Goal: Task Accomplishment & Management: Complete application form

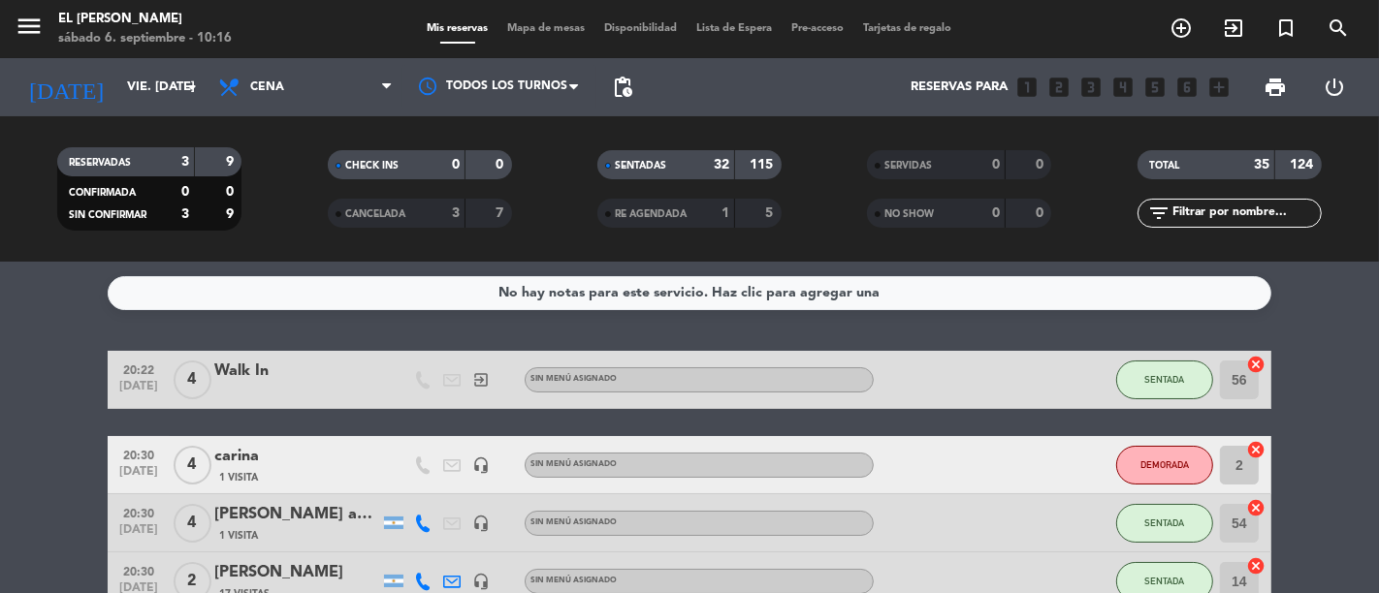
click at [537, 30] on span "Mapa de mesas" at bounding box center [546, 28] width 97 height 11
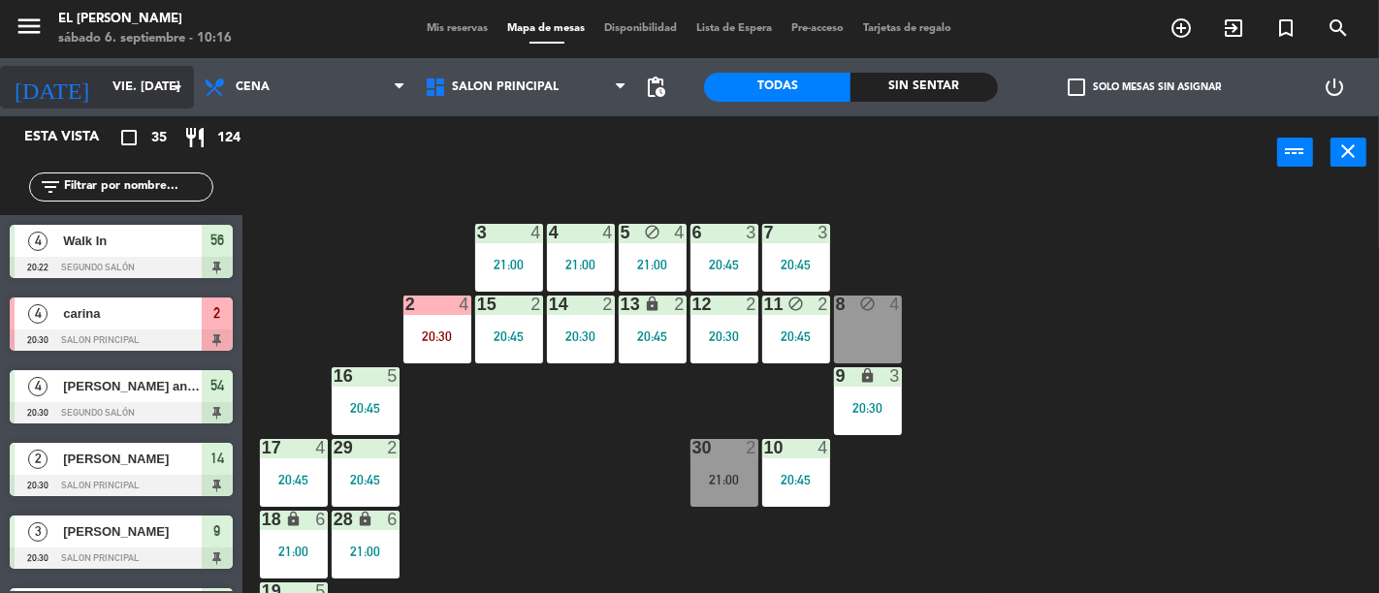
click at [103, 71] on input "vie. [DATE]" at bounding box center [187, 87] width 169 height 35
click at [114, 84] on input "vie. [DATE]" at bounding box center [187, 87] width 169 height 35
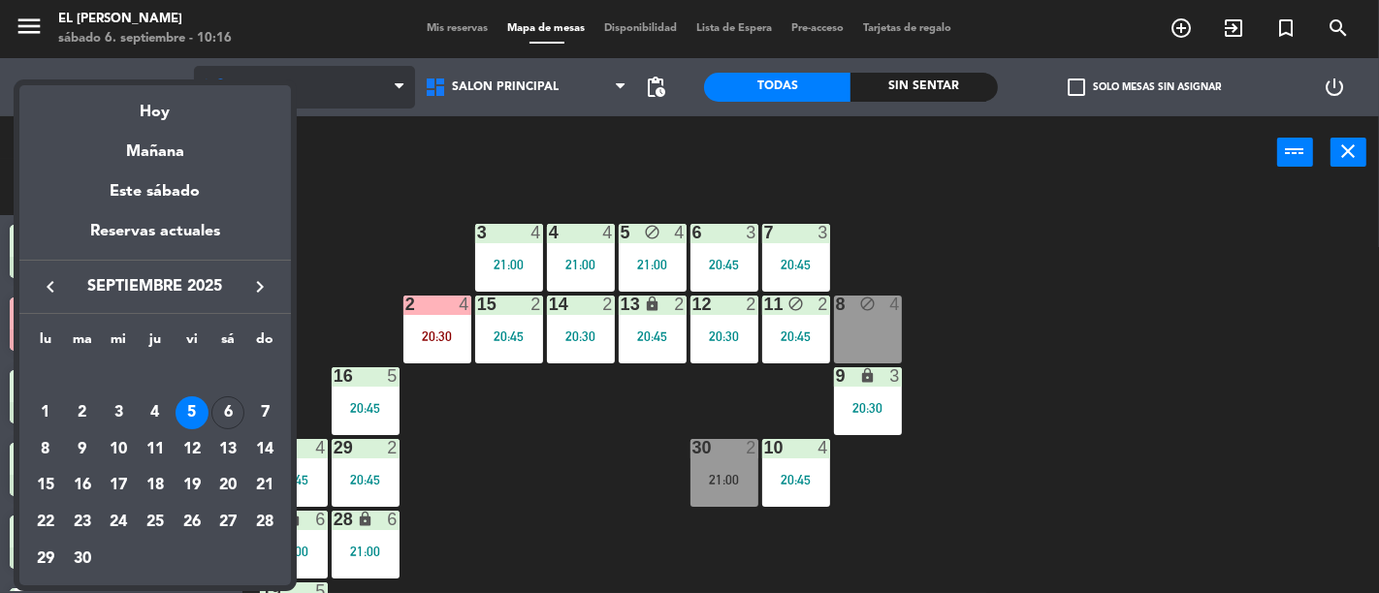
drag, startPoint x: 149, startPoint y: 122, endPoint x: 297, endPoint y: 94, distance: 150.0
click at [149, 121] on div "Hoy" at bounding box center [154, 105] width 271 height 40
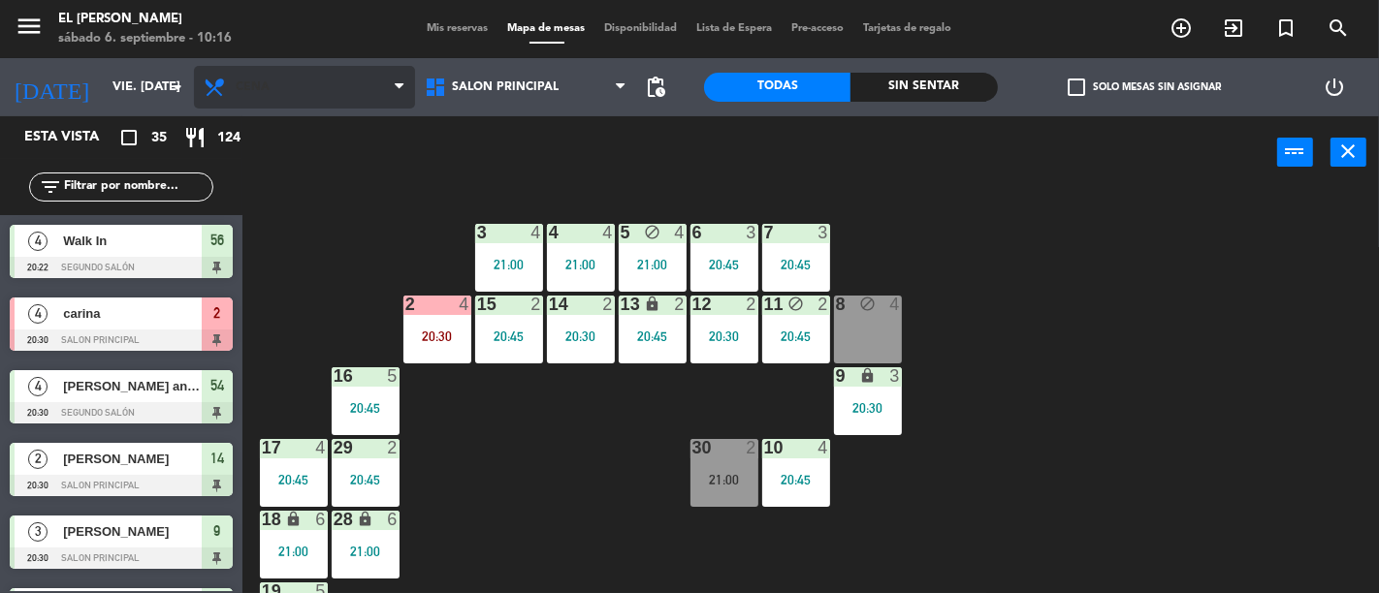
type input "sáb. [DATE]"
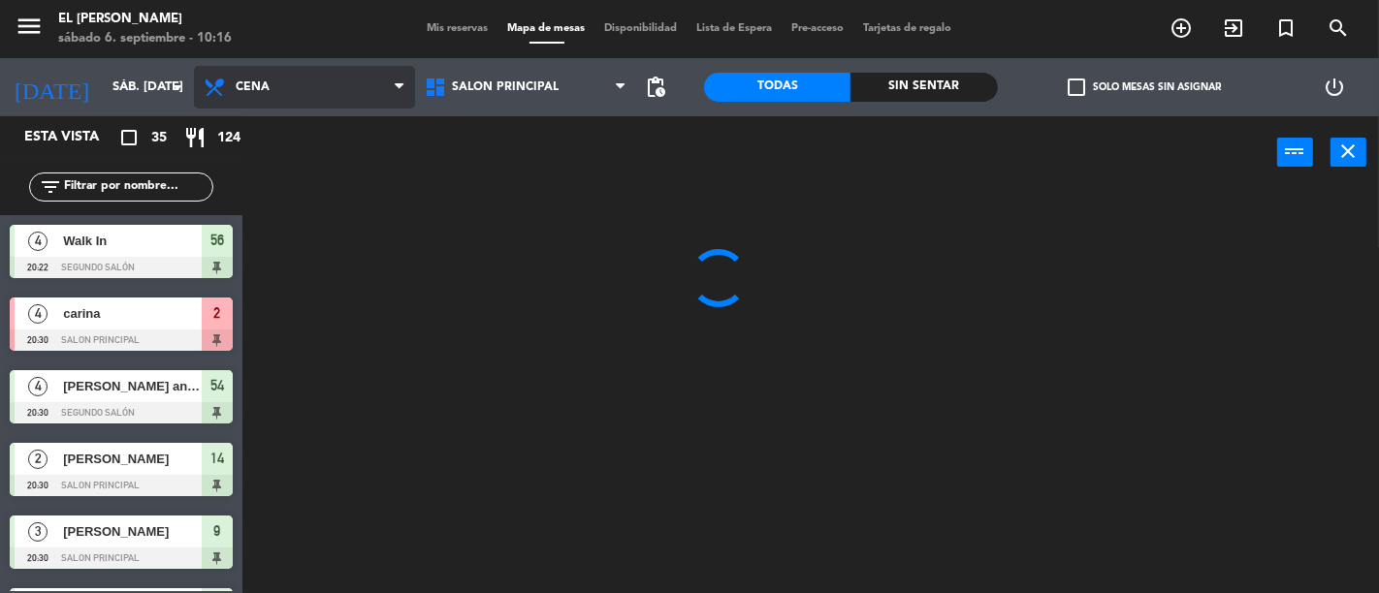
click at [315, 92] on span "Cena" at bounding box center [304, 87] width 221 height 43
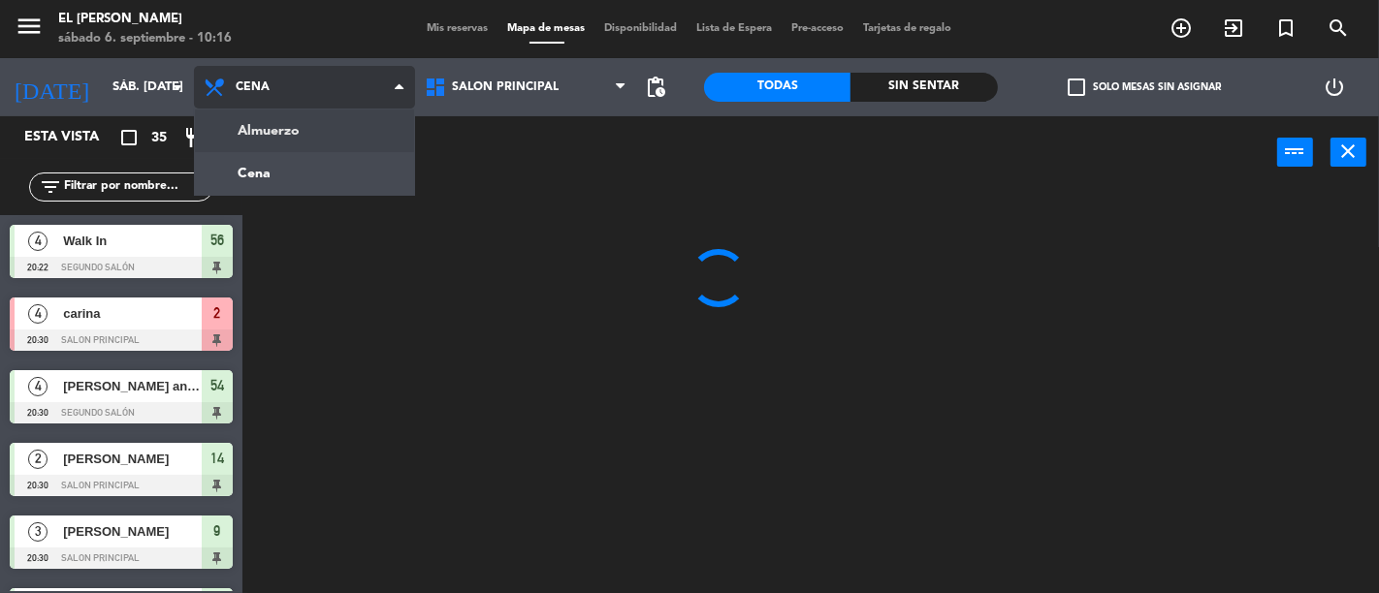
click at [318, 134] on ng-component "menu El [PERSON_NAME] sábado 6. septiembre - 10:16 Mis reservas Mapa de mesas D…" at bounding box center [689, 296] width 1379 height 593
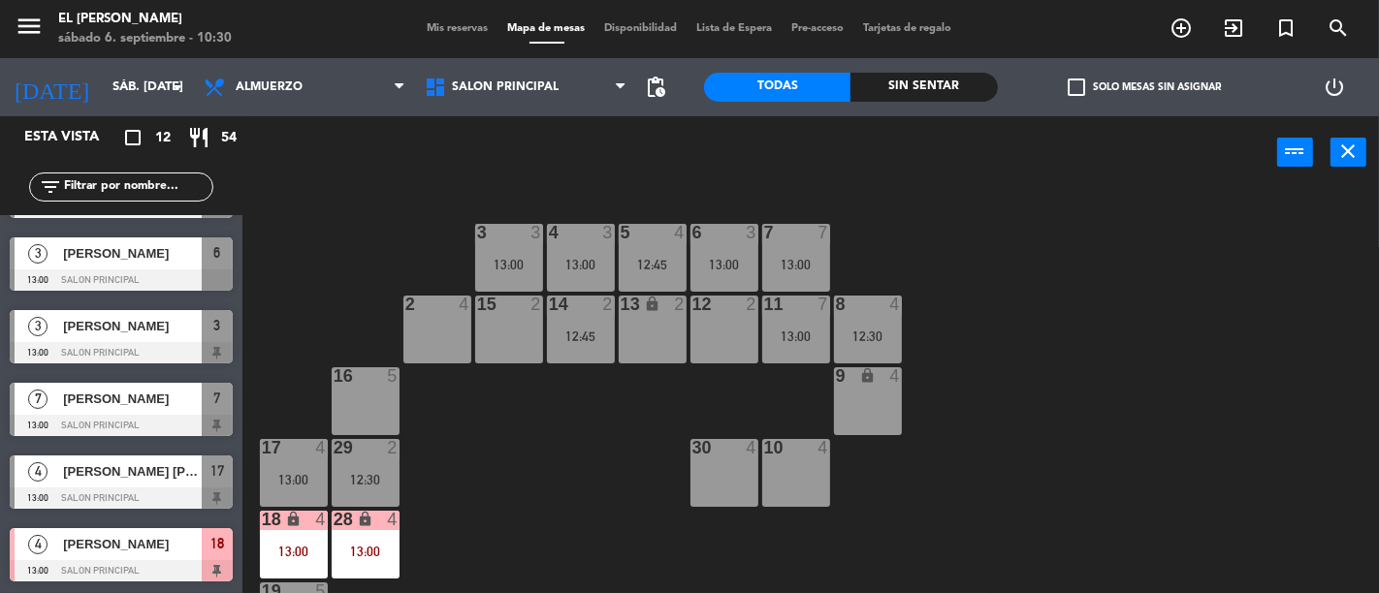
click at [596, 225] on div "3" at bounding box center [612, 232] width 32 height 17
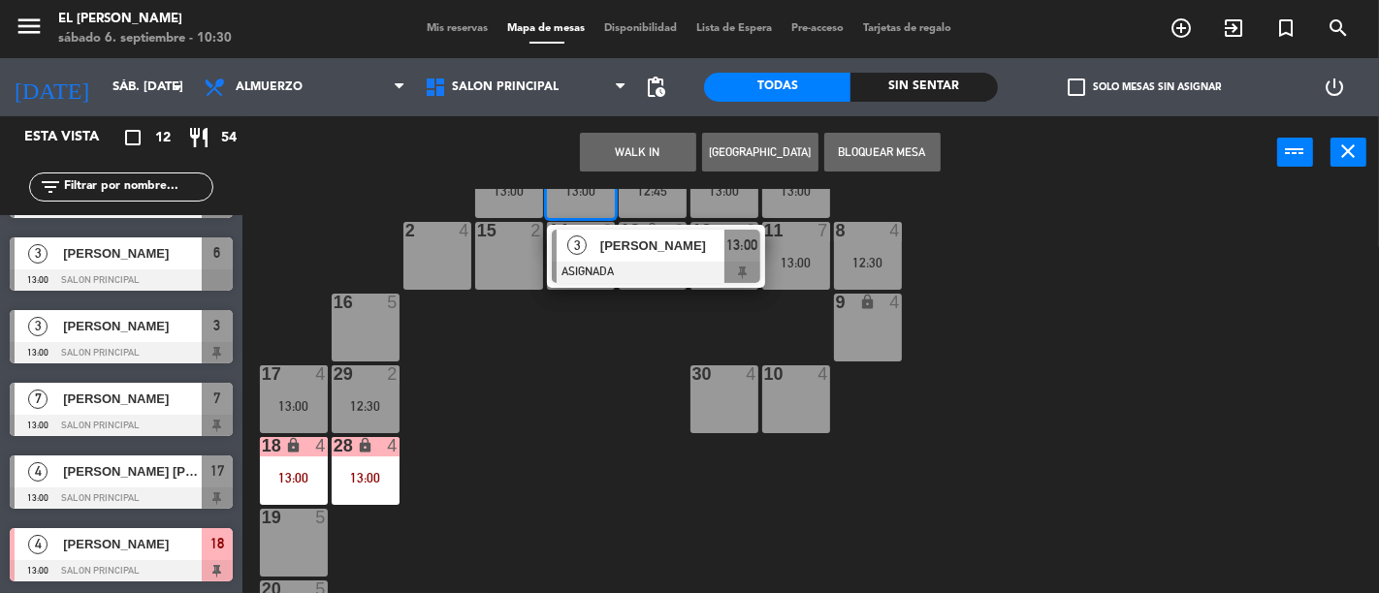
scroll to position [108, 0]
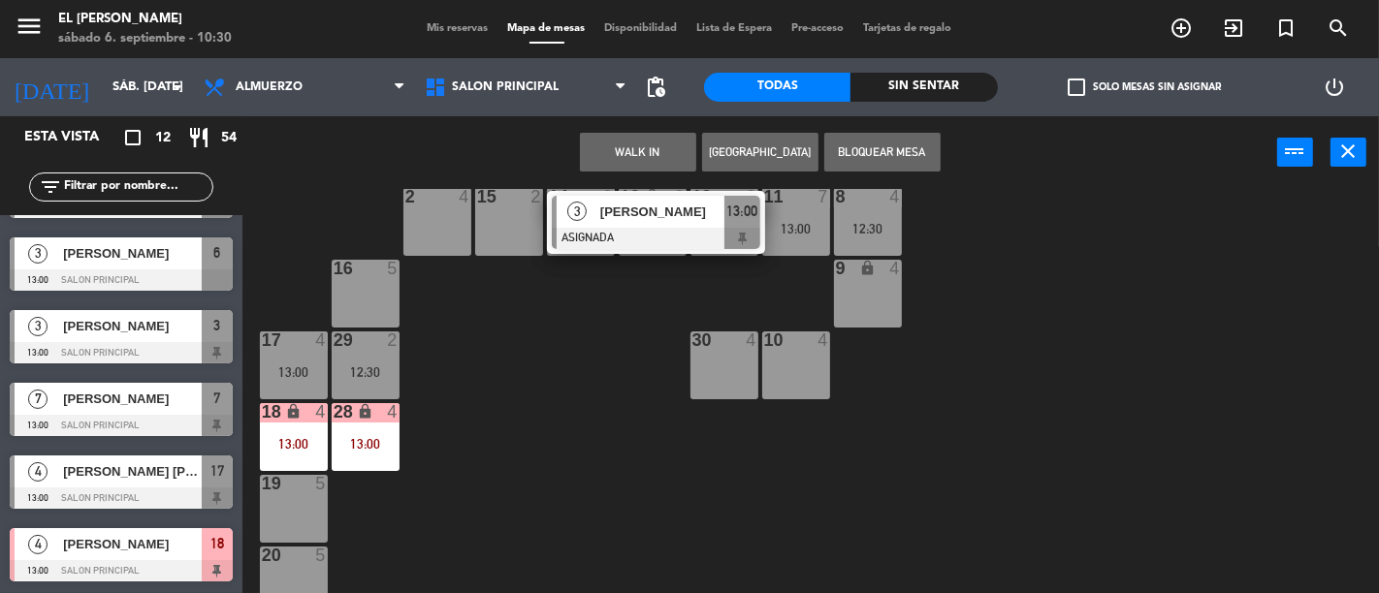
click at [275, 494] on div "19 5" at bounding box center [294, 509] width 68 height 68
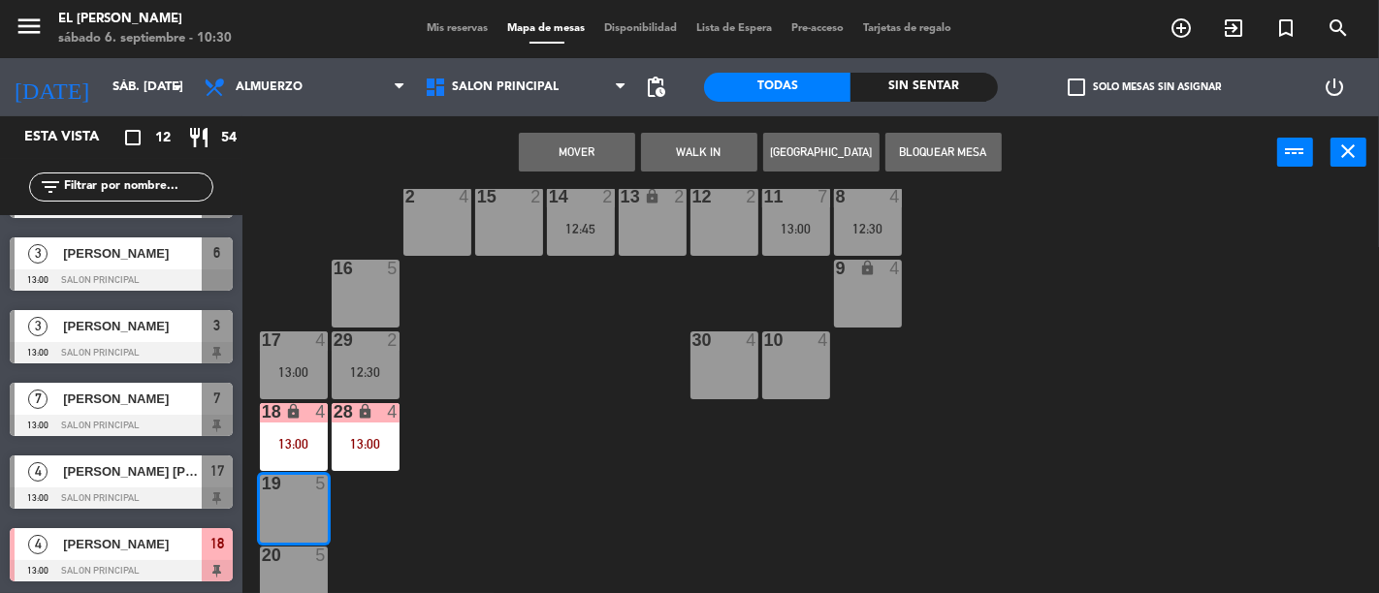
click at [599, 134] on button "Mover" at bounding box center [577, 152] width 116 height 39
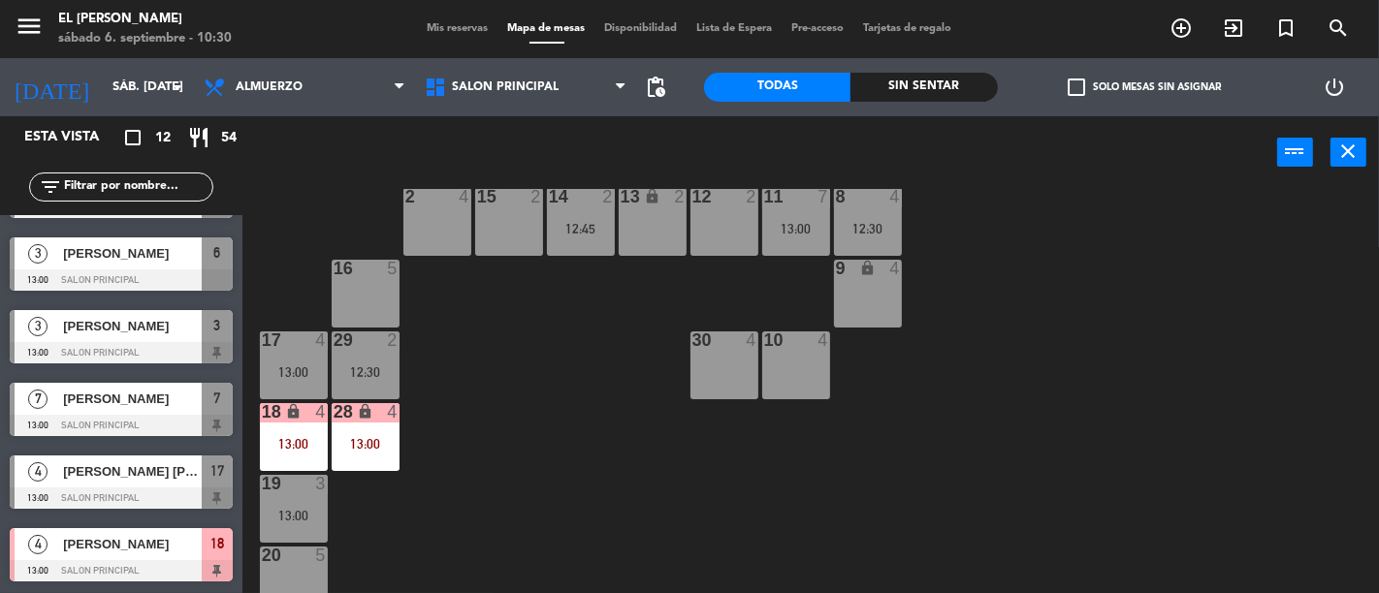
click at [587, 200] on div at bounding box center [580, 196] width 32 height 17
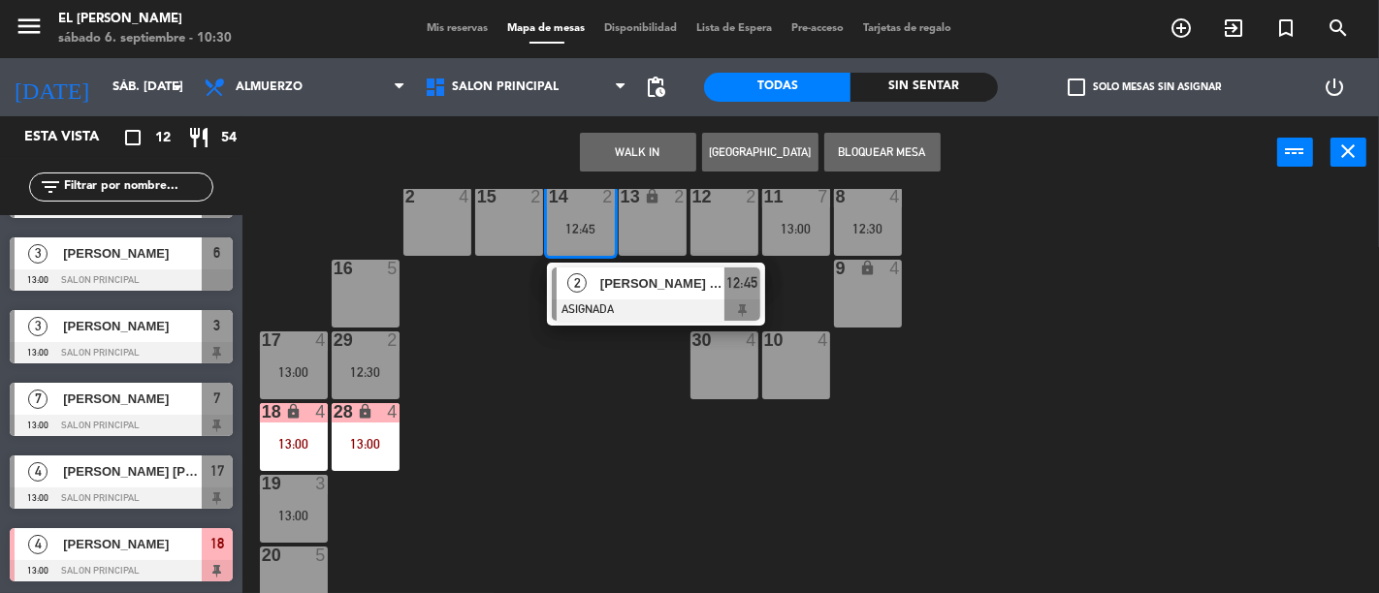
click at [500, 210] on div "15 2" at bounding box center [509, 222] width 68 height 68
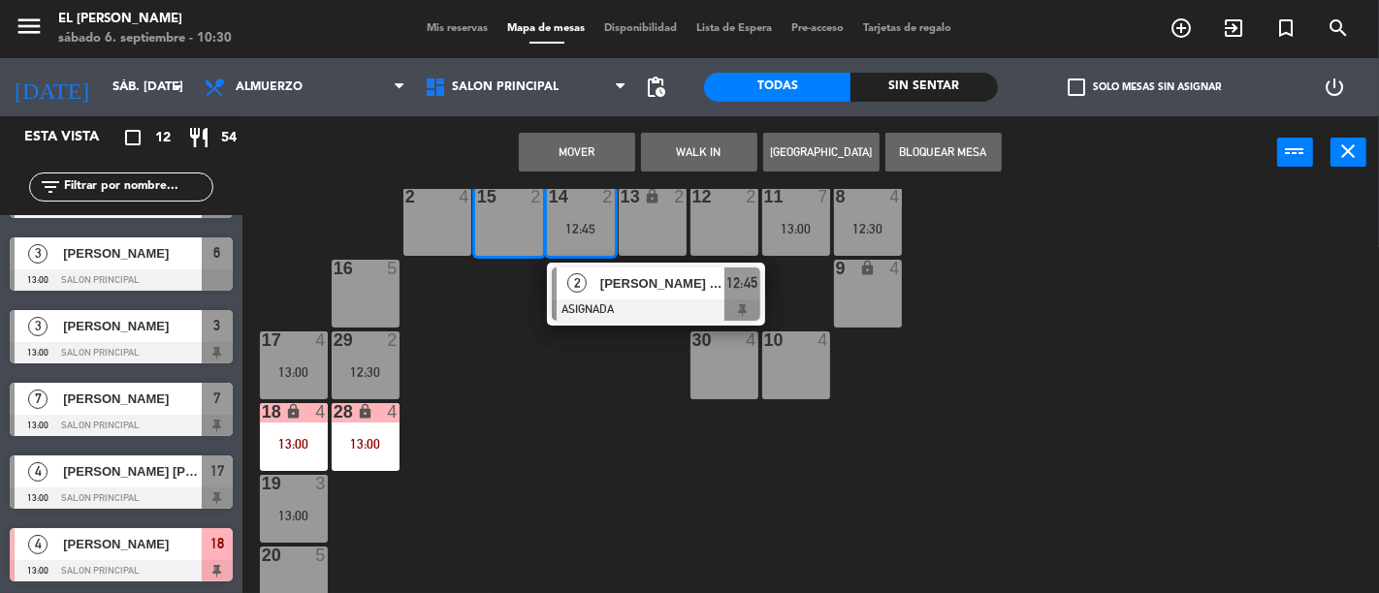
click at [591, 136] on button "Mover" at bounding box center [577, 152] width 116 height 39
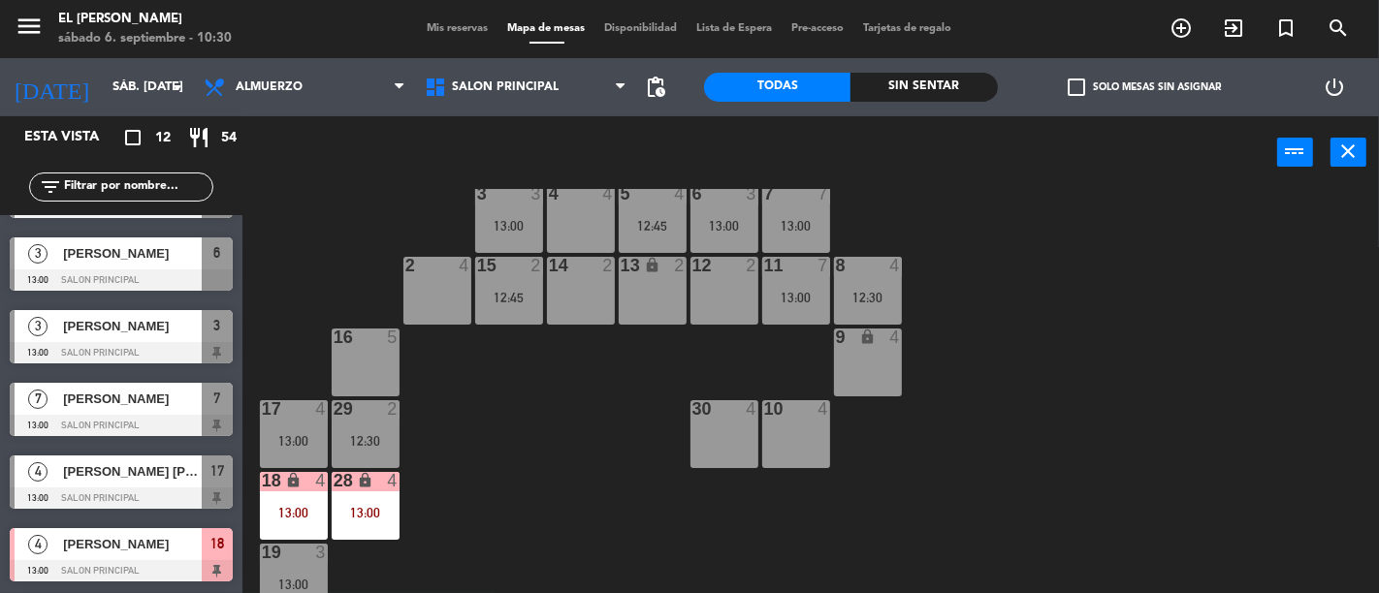
scroll to position [0, 0]
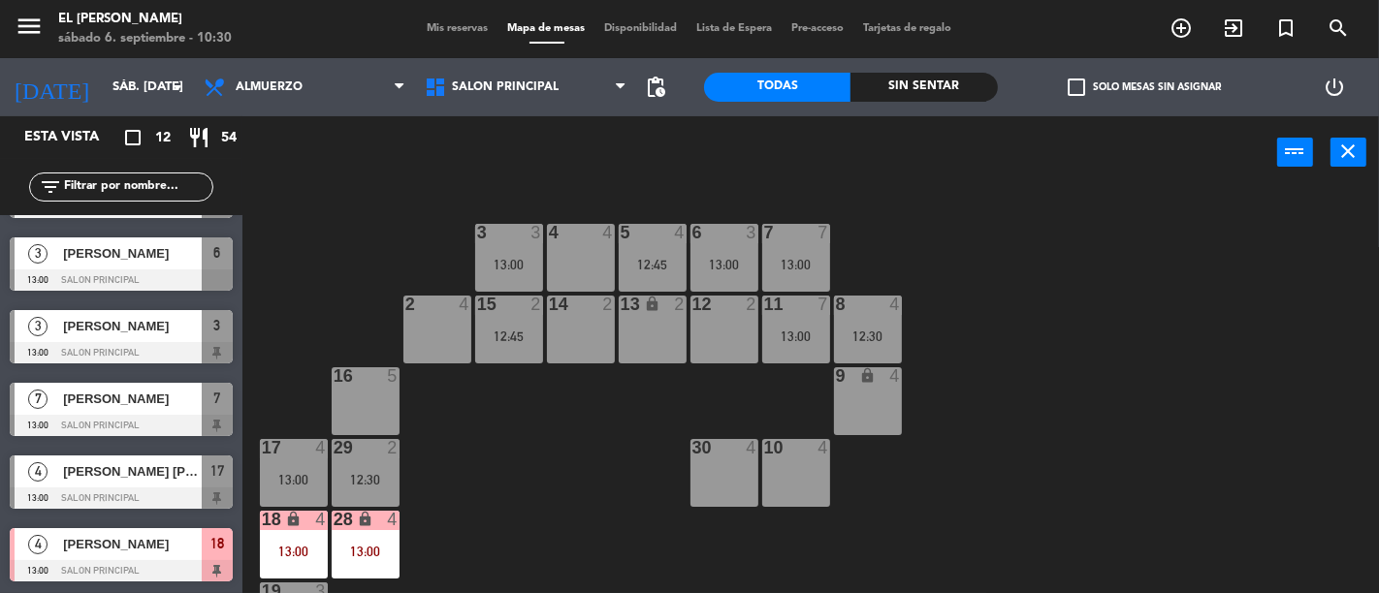
click at [584, 267] on div "4 4" at bounding box center [581, 258] width 68 height 68
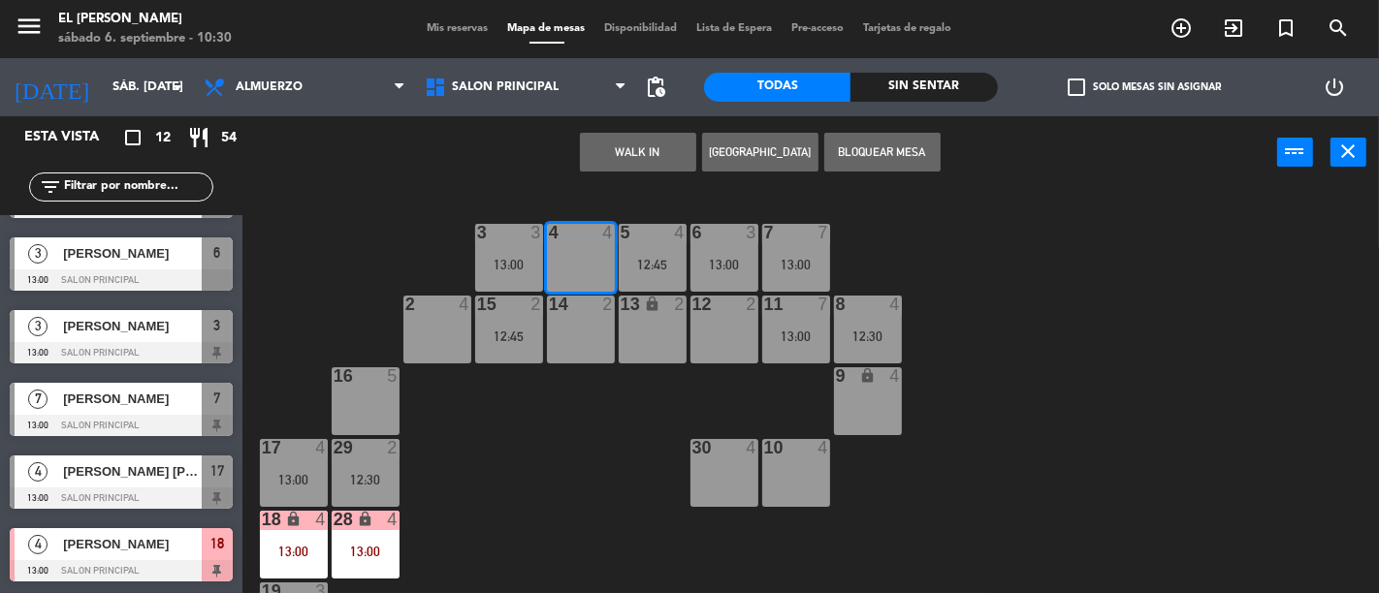
click at [587, 350] on div "14 2" at bounding box center [581, 330] width 68 height 68
click at [733, 151] on button "[GEOGRAPHIC_DATA]" at bounding box center [760, 152] width 116 height 39
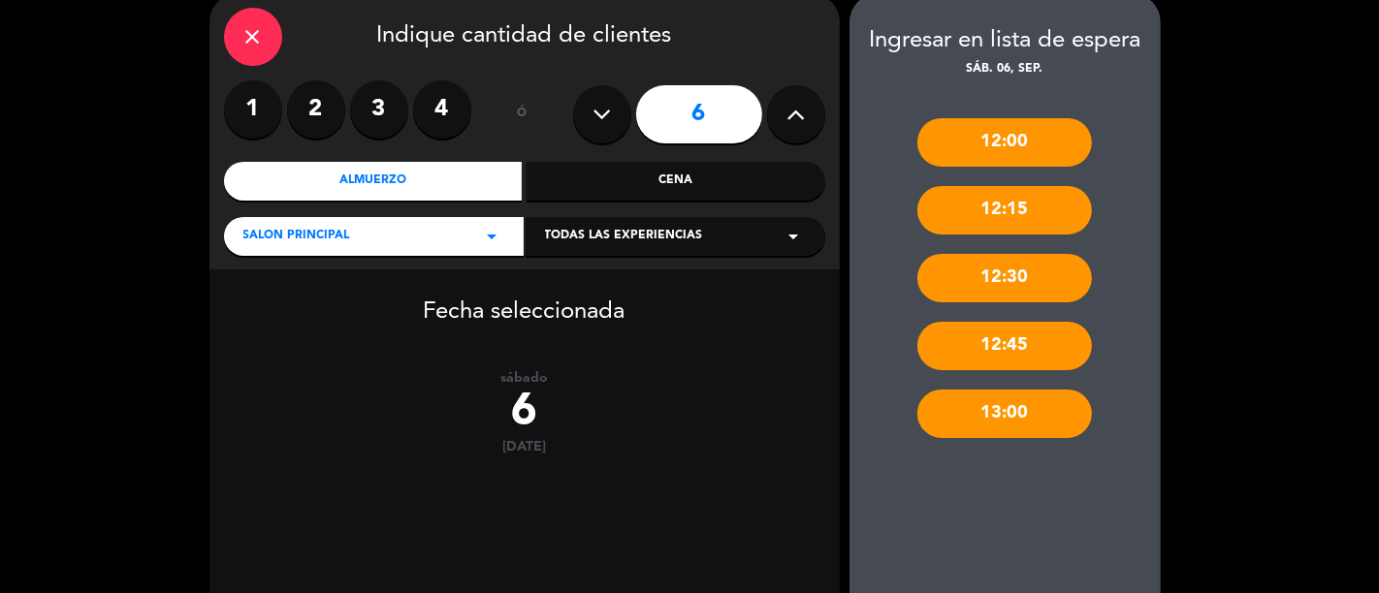
scroll to position [195, 0]
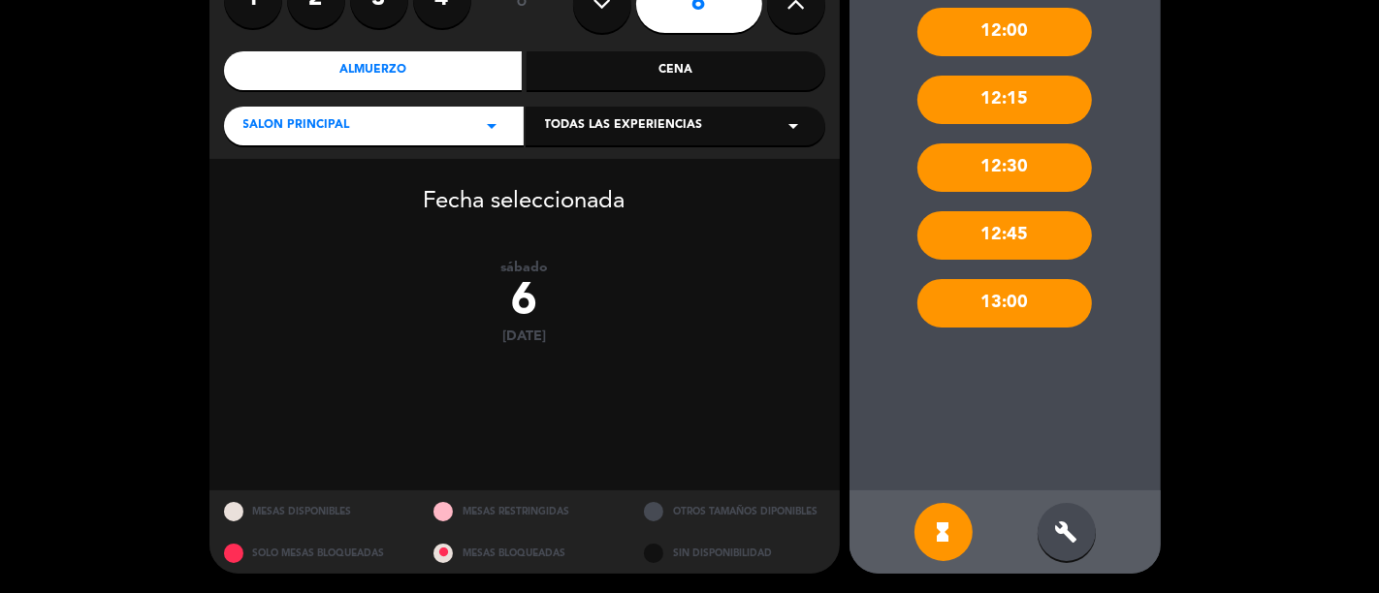
click at [1060, 534] on icon "build" at bounding box center [1066, 532] width 23 height 23
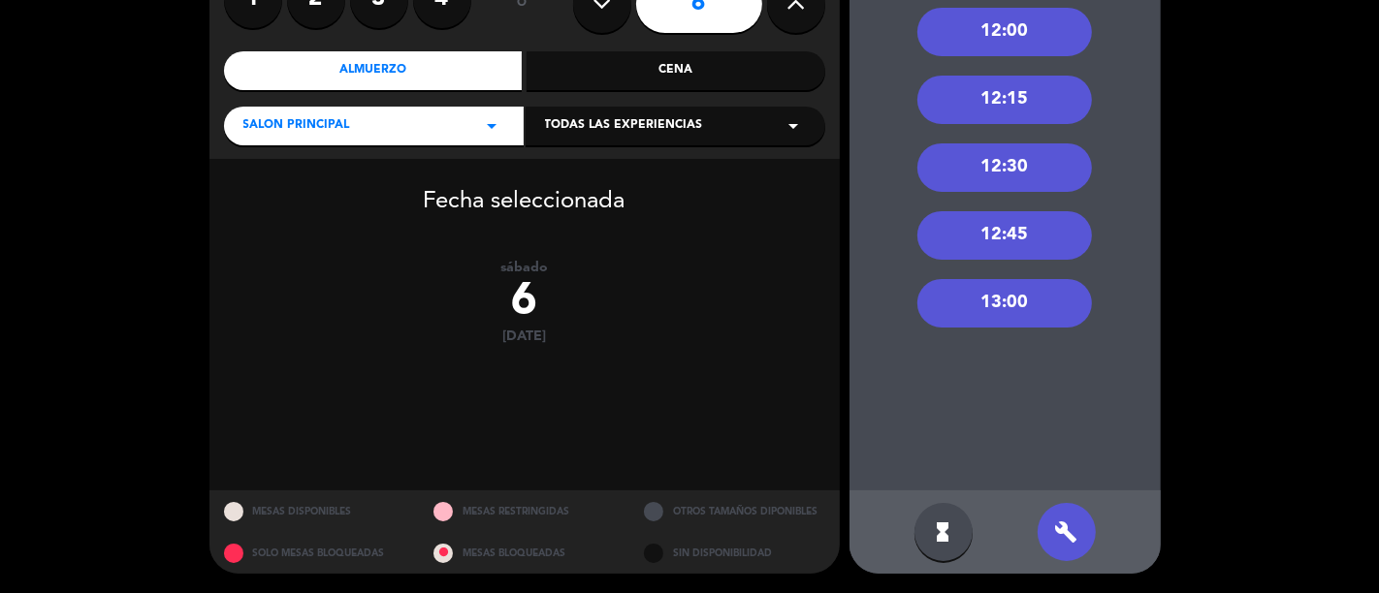
click at [1055, 301] on div "13:00" at bounding box center [1004, 303] width 175 height 48
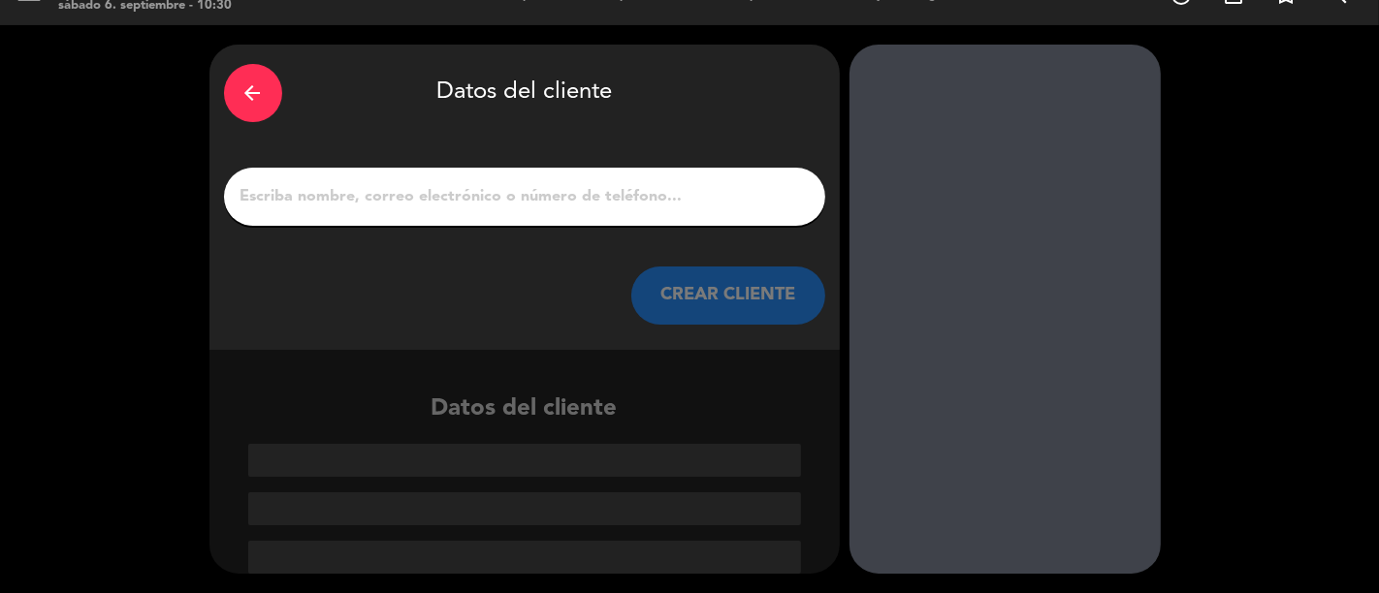
scroll to position [33, 0]
click at [652, 185] on input "1" at bounding box center [525, 196] width 572 height 27
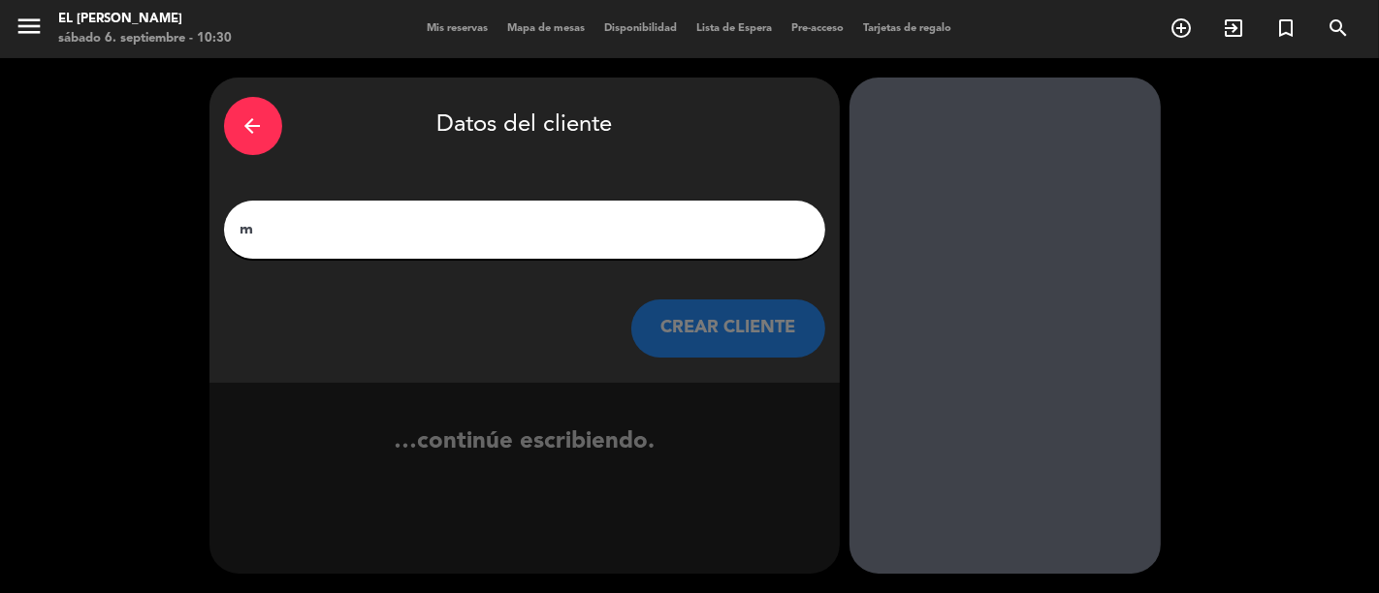
scroll to position [0, 0]
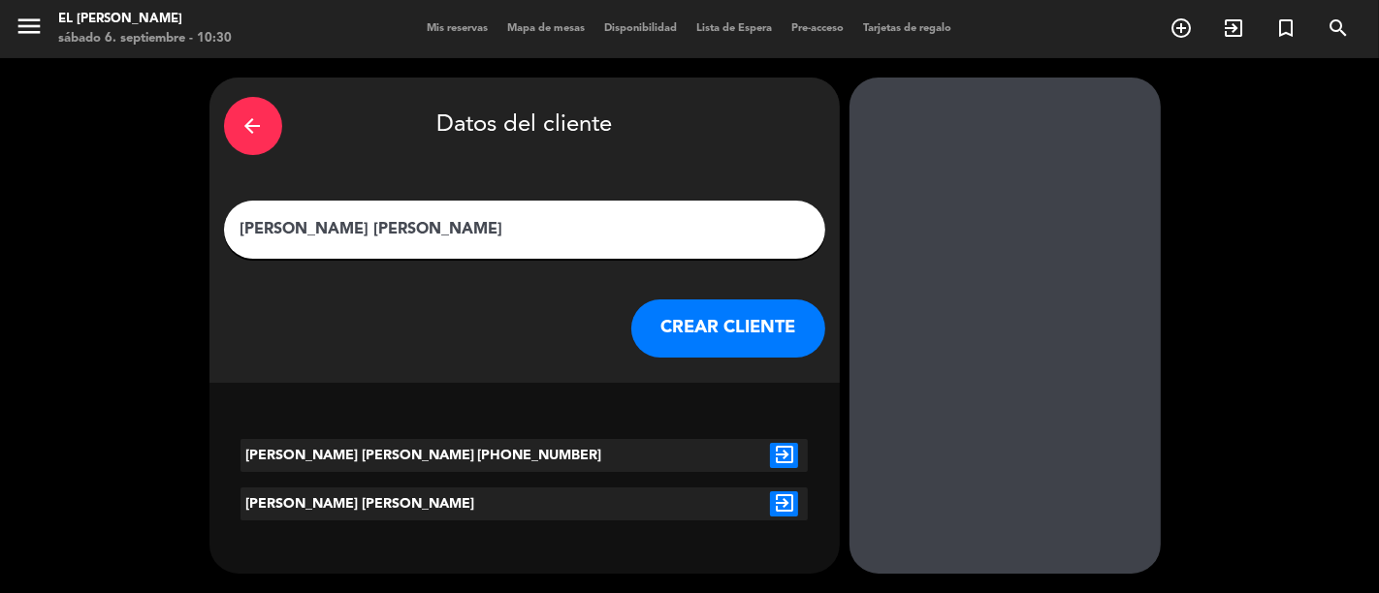
type input "[PERSON_NAME] [PERSON_NAME]"
click at [785, 444] on icon "exit_to_app" at bounding box center [784, 455] width 28 height 25
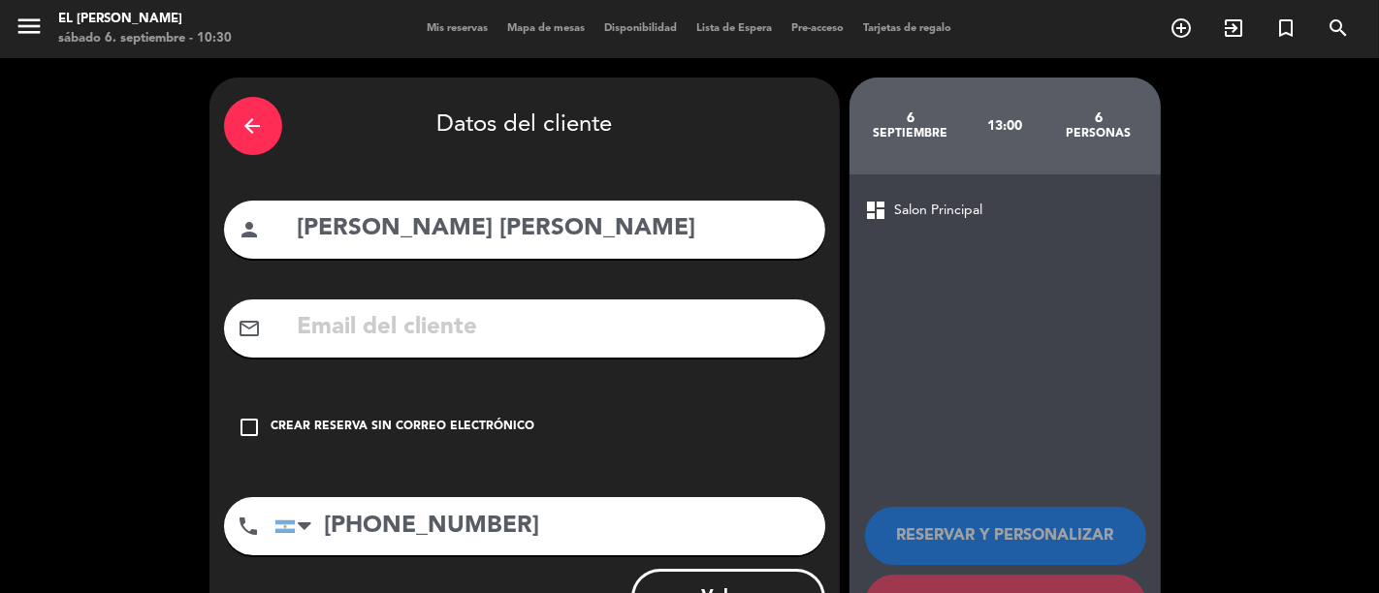
click at [492, 337] on input "text" at bounding box center [553, 328] width 515 height 40
click at [598, 341] on input "[EMAIL_ADDRESS]com" at bounding box center [553, 328] width 515 height 40
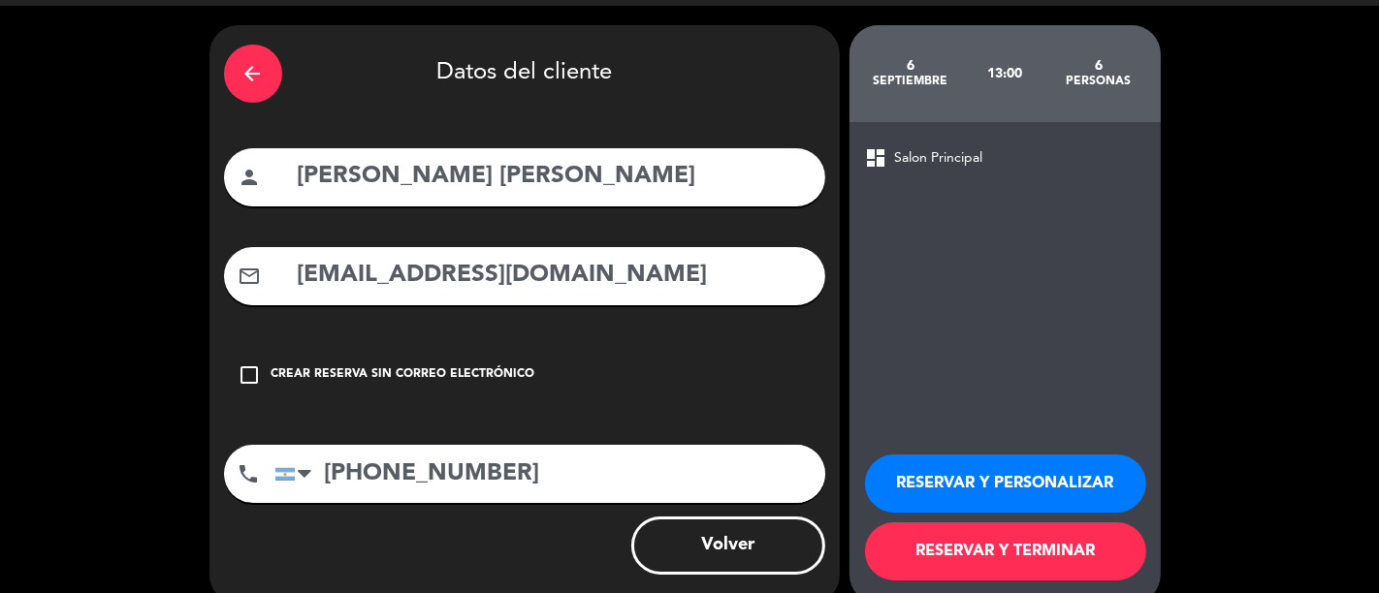
scroll to position [81, 0]
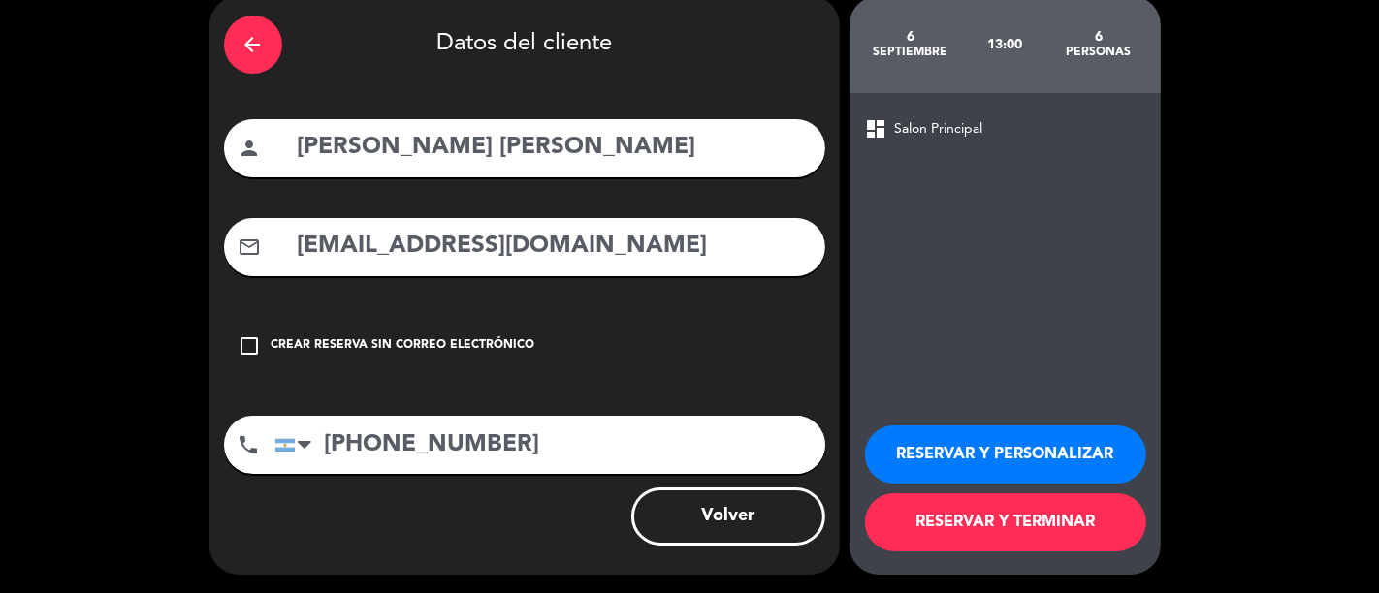
type input "[EMAIL_ADDRESS][DOMAIN_NAME]"
click at [900, 526] on button "RESERVAR Y TERMINAR" at bounding box center [1005, 523] width 281 height 58
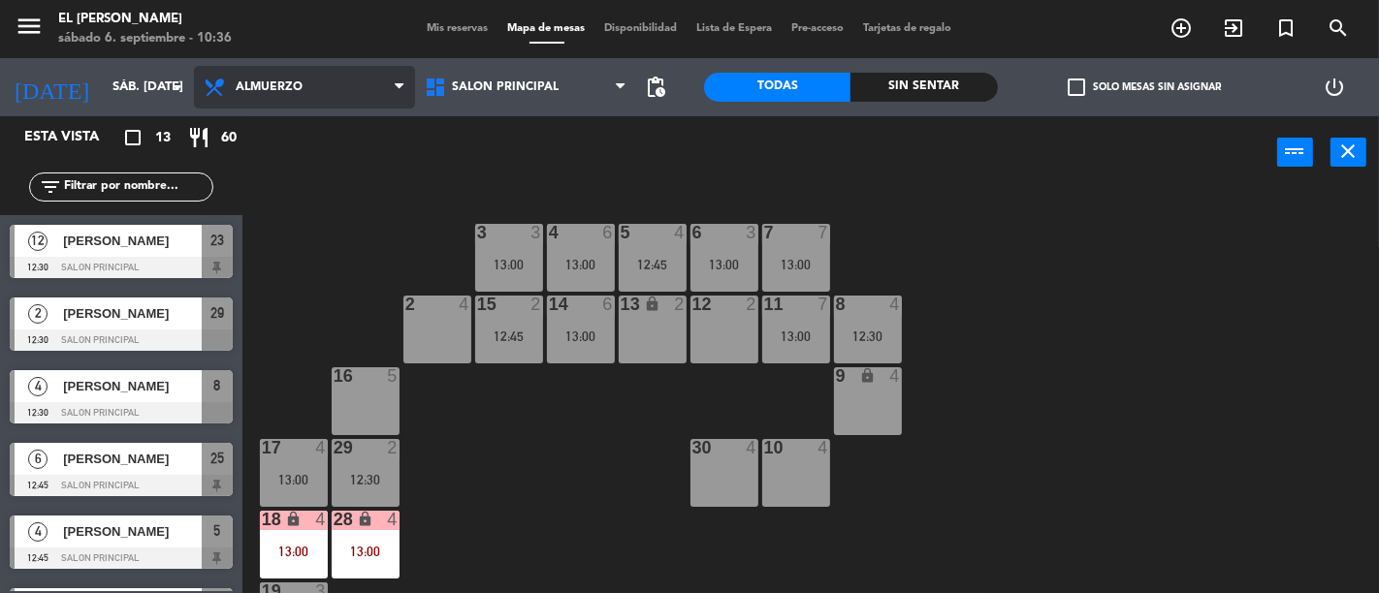
click at [291, 87] on span "Almuerzo" at bounding box center [269, 87] width 67 height 14
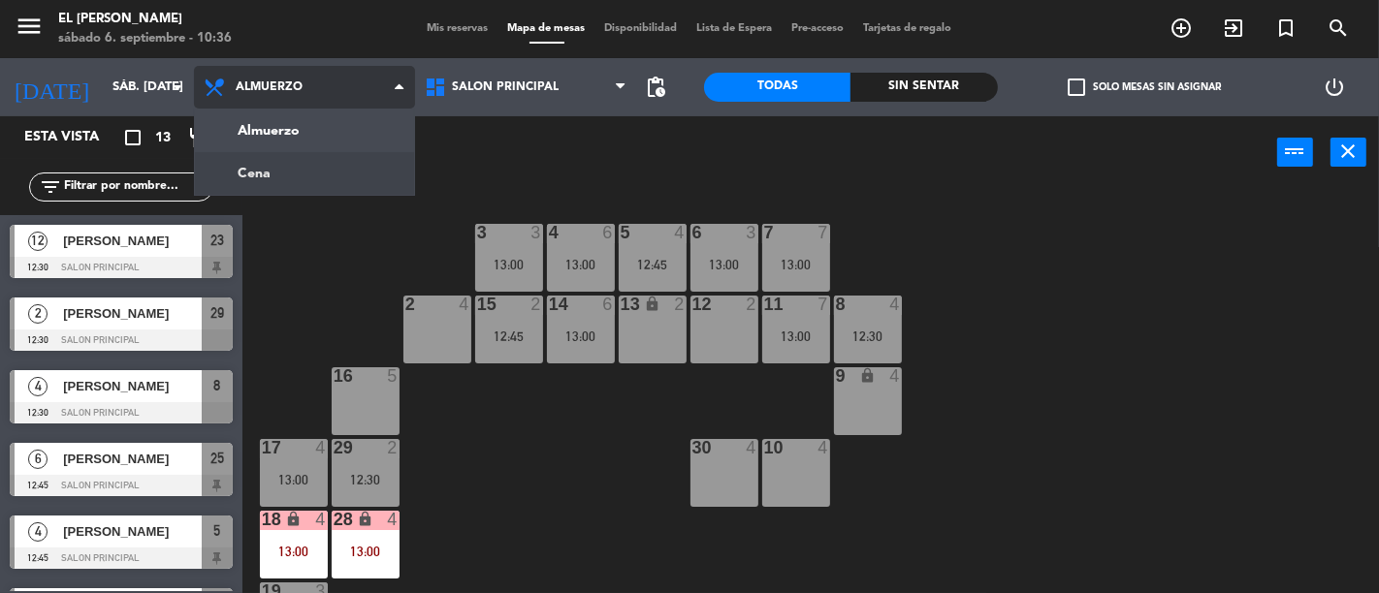
click at [301, 171] on ng-component "menu El [PERSON_NAME] sábado 6. septiembre - 10:36 Mis reservas Mapa de mesas D…" at bounding box center [689, 296] width 1379 height 593
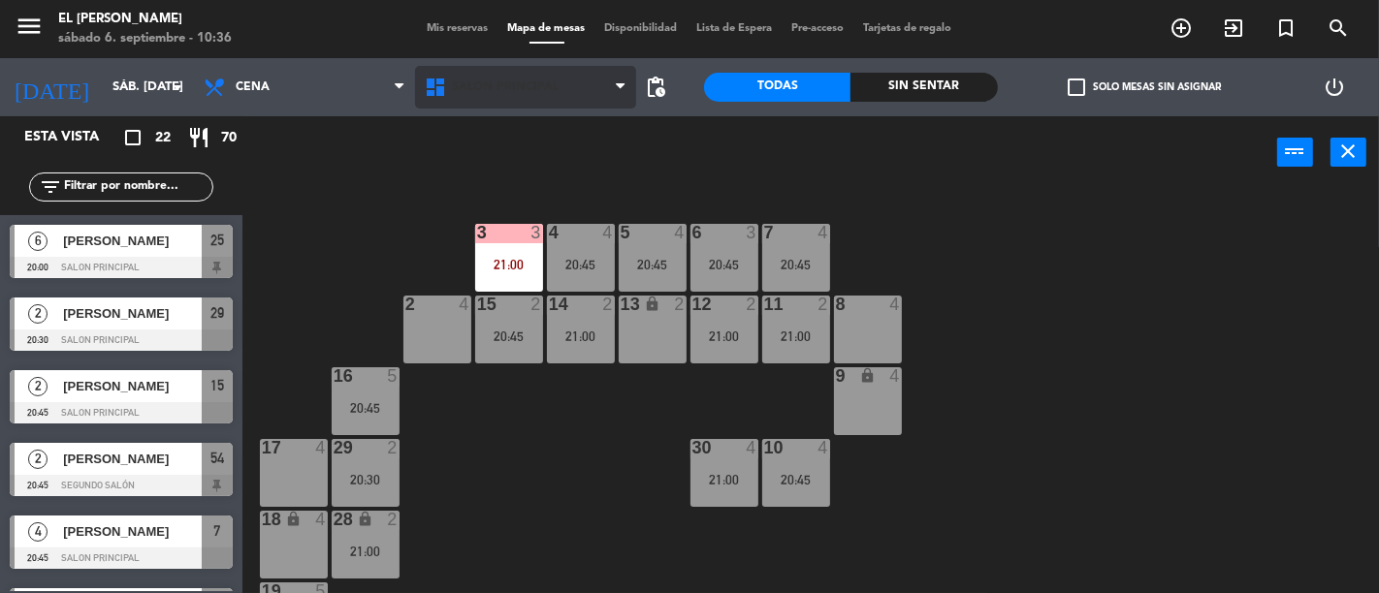
click at [515, 71] on span "Salon Principal" at bounding box center [525, 87] width 221 height 43
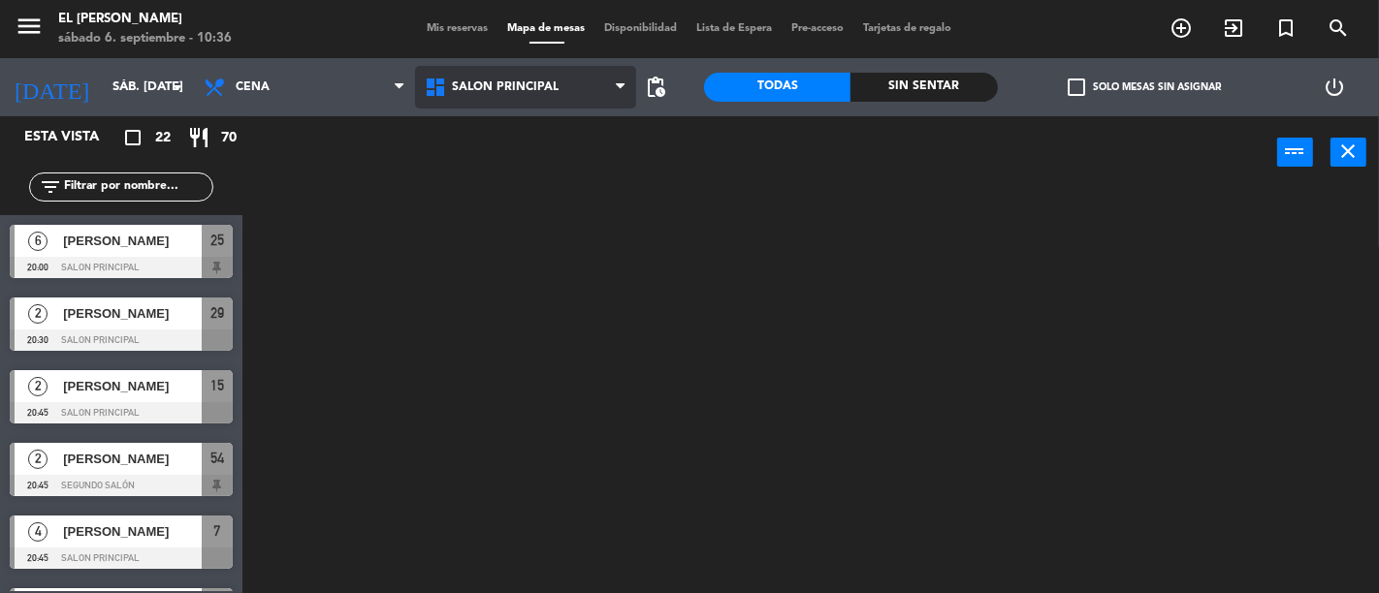
click at [519, 144] on ng-component "menu El [PERSON_NAME] sábado 6. septiembre - 10:36 Mis reservas Mapa de mesas D…" at bounding box center [689, 296] width 1379 height 593
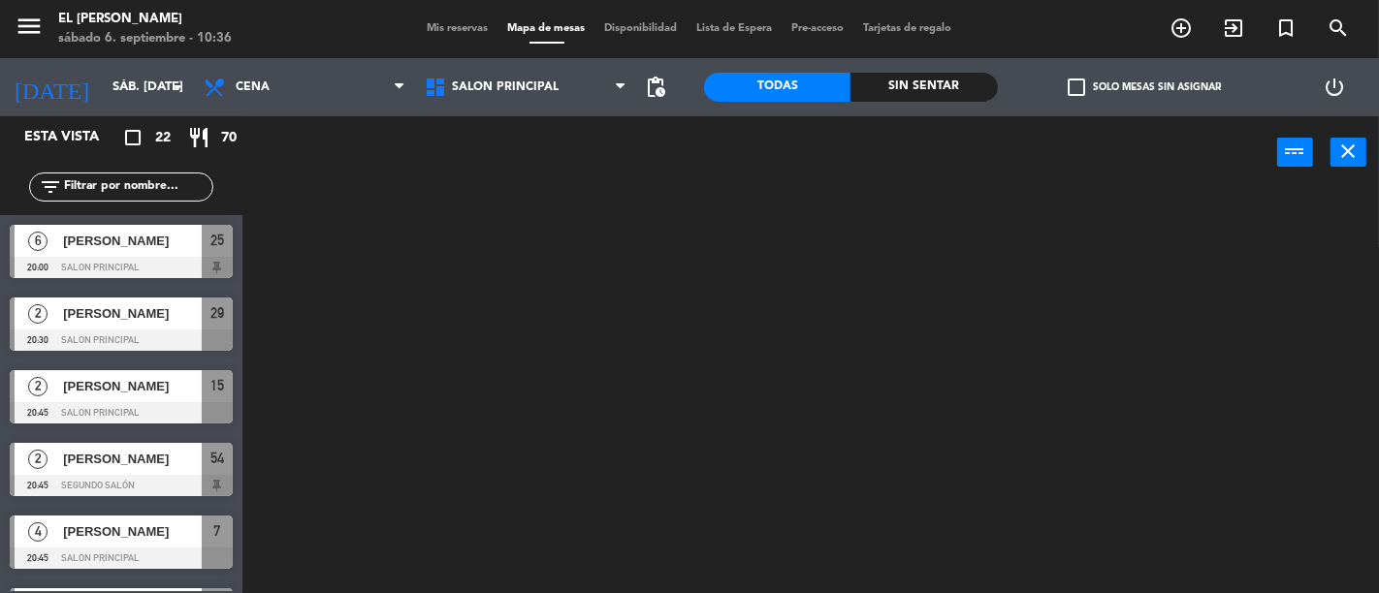
click at [526, 127] on div "power_input close" at bounding box center [759, 153] width 1035 height 74
click at [534, 112] on div "Salon Principal Segundo Salón Salon Principal Salon Principal Segundo Salón" at bounding box center [525, 87] width 221 height 58
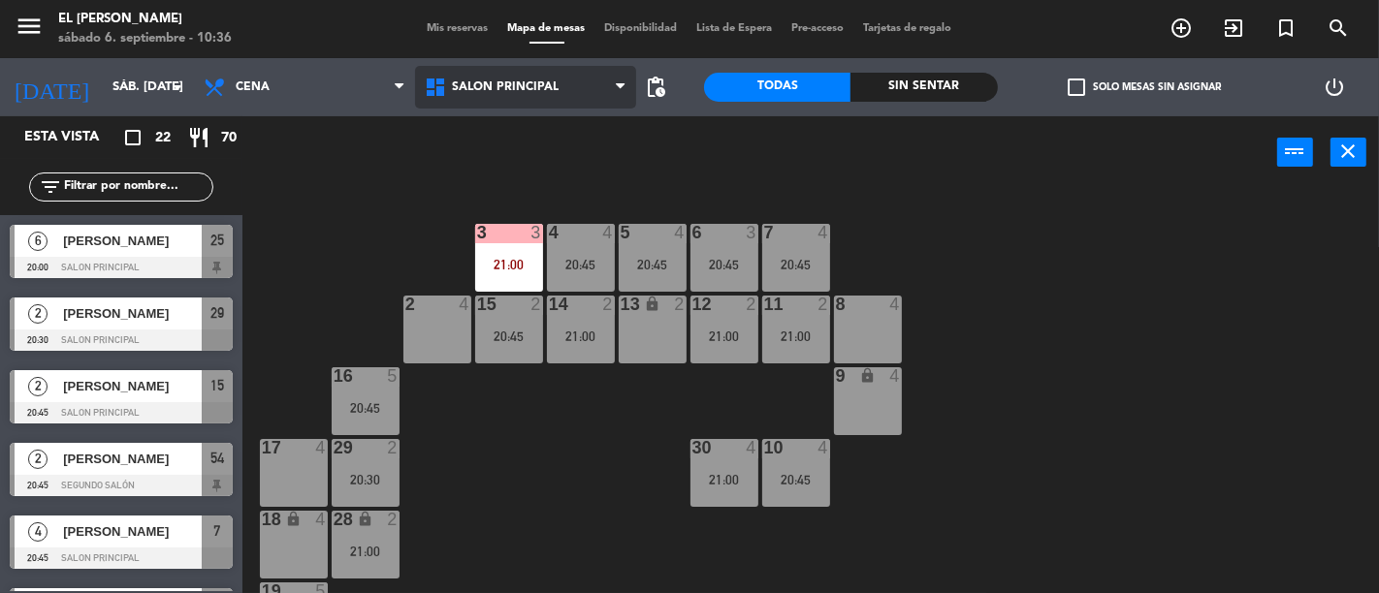
click at [550, 100] on span "Salon Principal" at bounding box center [525, 87] width 221 height 43
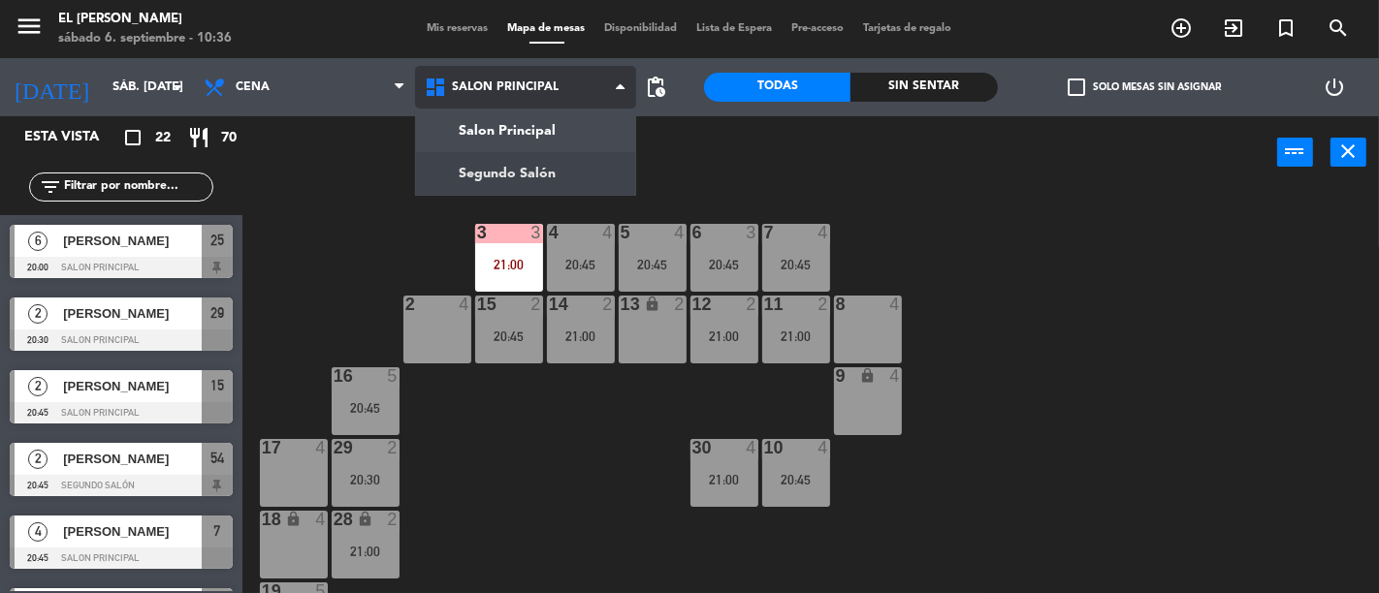
click at [537, 162] on ng-component "menu El [PERSON_NAME] sábado 6. septiembre - 10:36 Mis reservas Mapa de mesas D…" at bounding box center [689, 296] width 1379 height 593
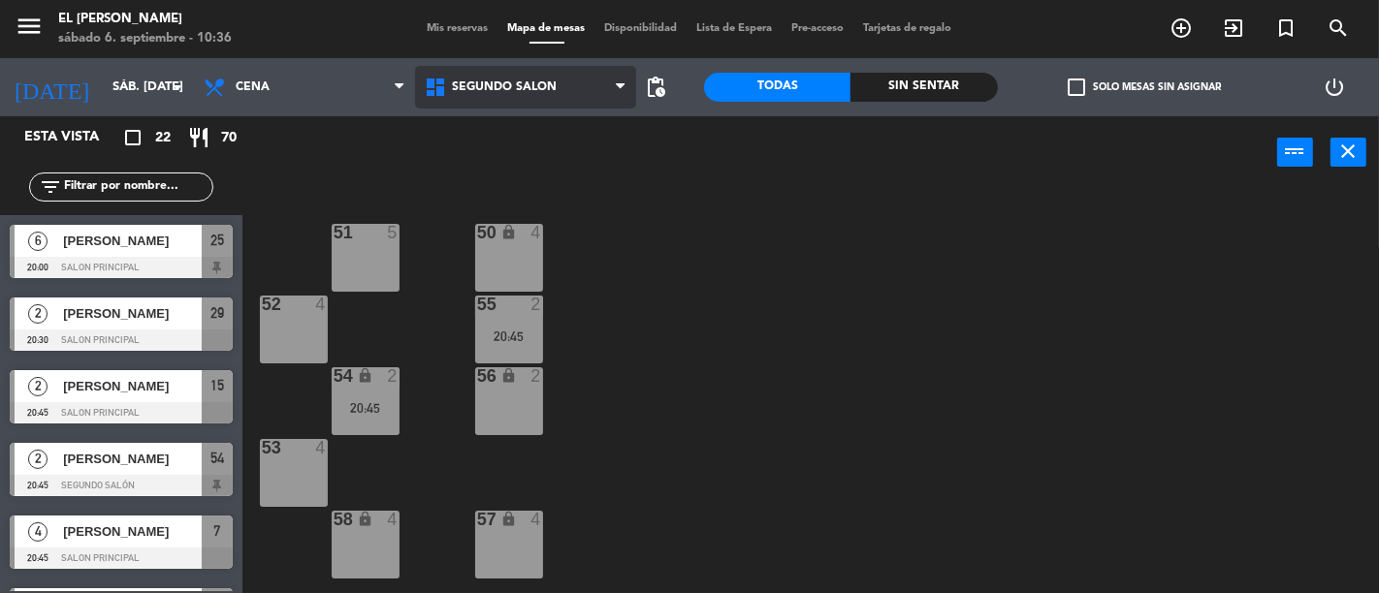
click at [521, 104] on span "Segundo Salón" at bounding box center [525, 87] width 221 height 43
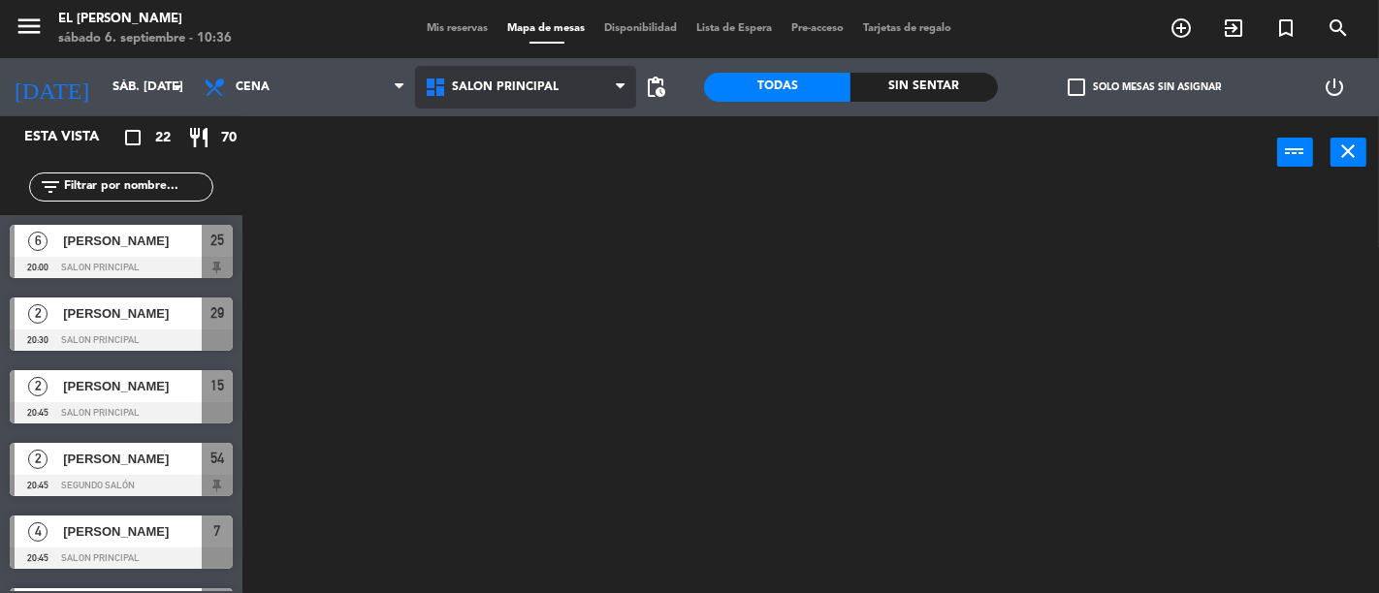
click at [530, 136] on ng-component "menu El [PERSON_NAME] sábado 6. septiembre - 10:36 Mis reservas Mapa de mesas D…" at bounding box center [689, 296] width 1379 height 593
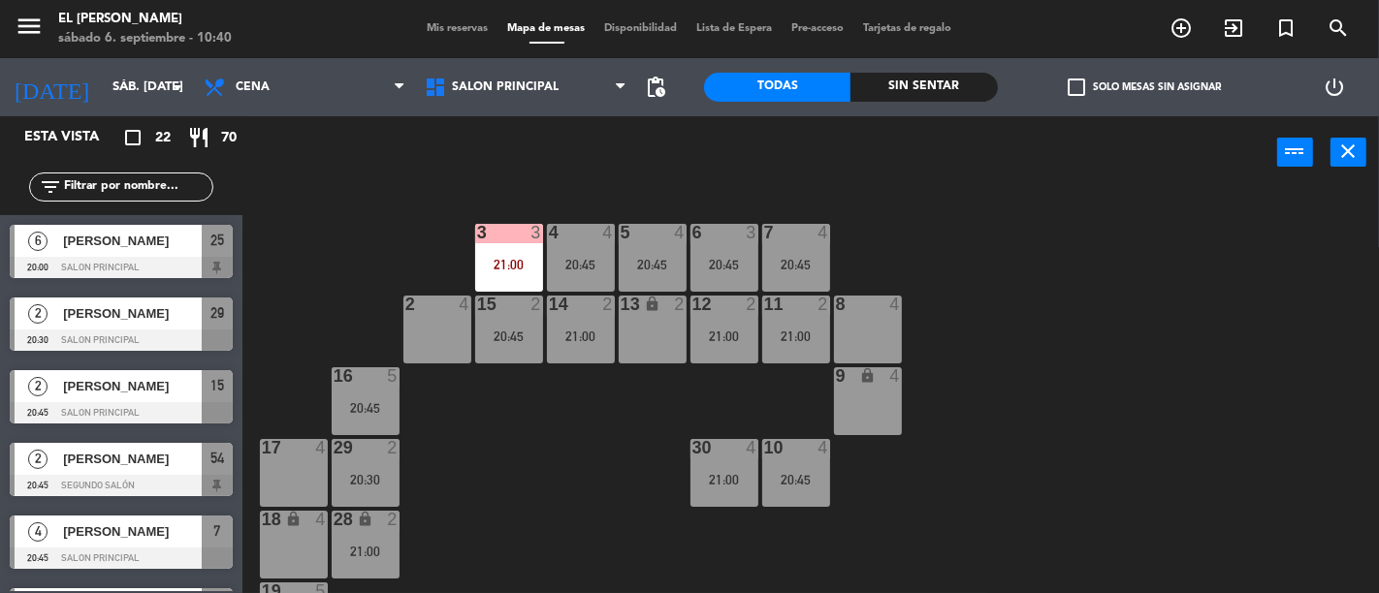
click at [640, 320] on div "13 lock 2" at bounding box center [653, 330] width 68 height 68
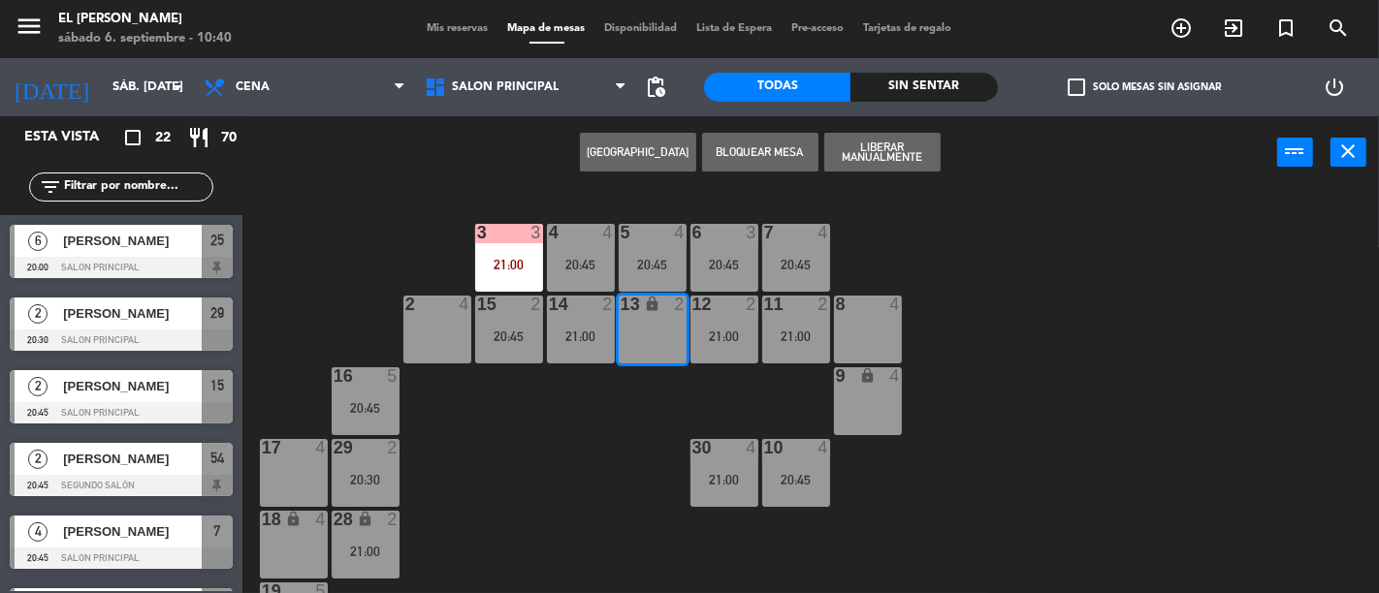
click at [672, 166] on button "[GEOGRAPHIC_DATA]" at bounding box center [638, 152] width 116 height 39
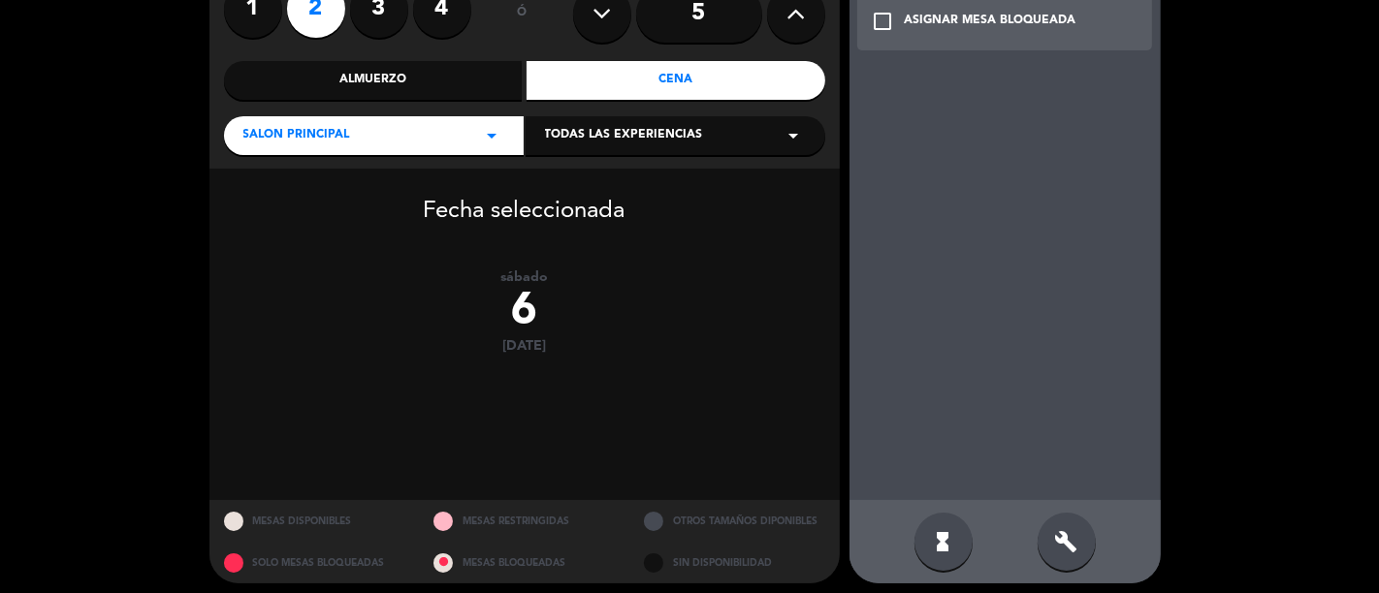
scroll to position [195, 0]
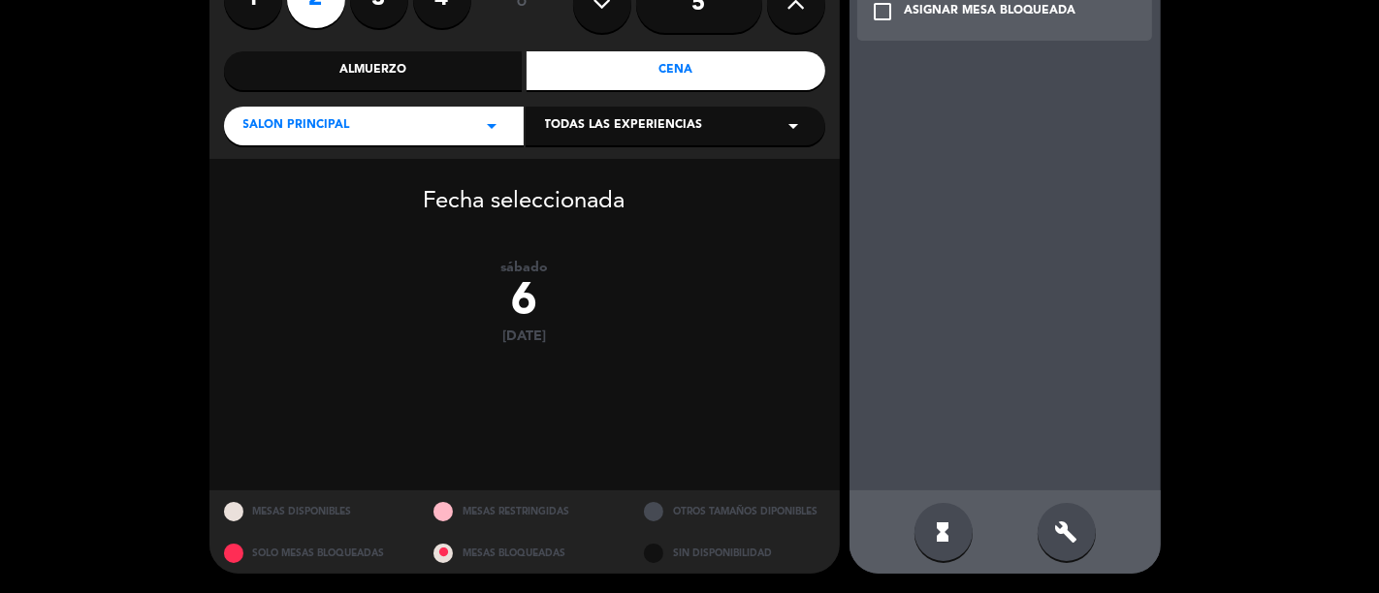
click at [1013, 19] on div "ASIGNAR MESA BLOQUEADA" at bounding box center [991, 11] width 172 height 19
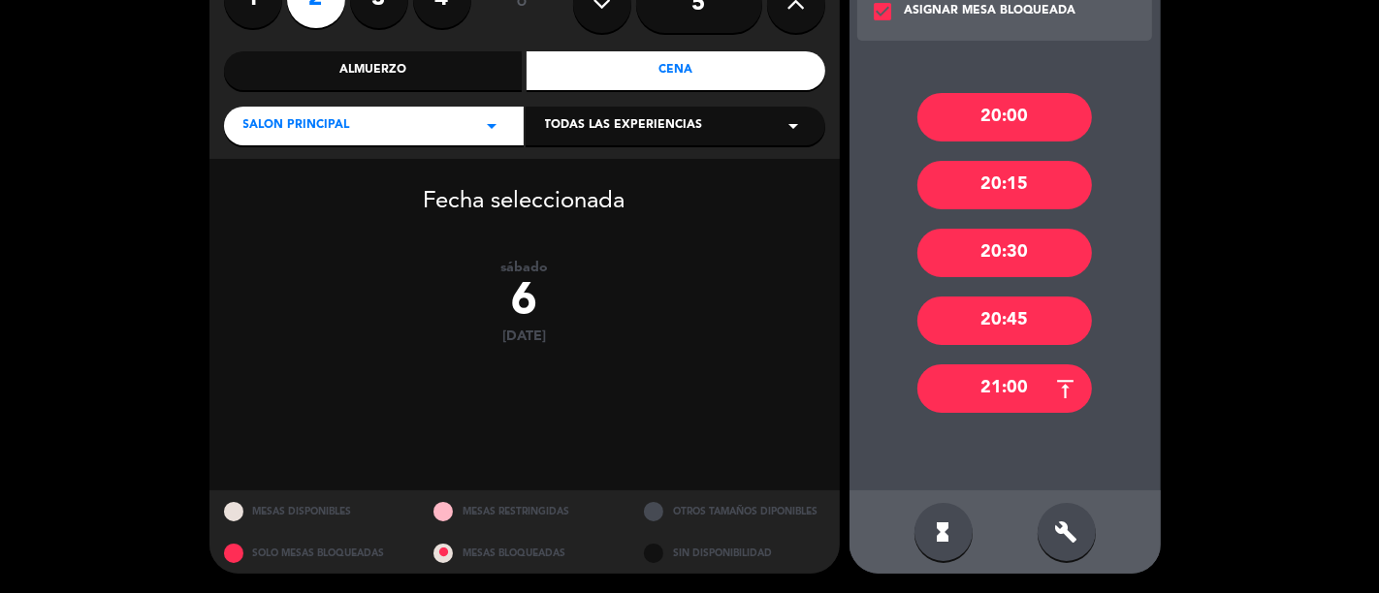
click at [1008, 325] on div "20:45" at bounding box center [1004, 321] width 175 height 48
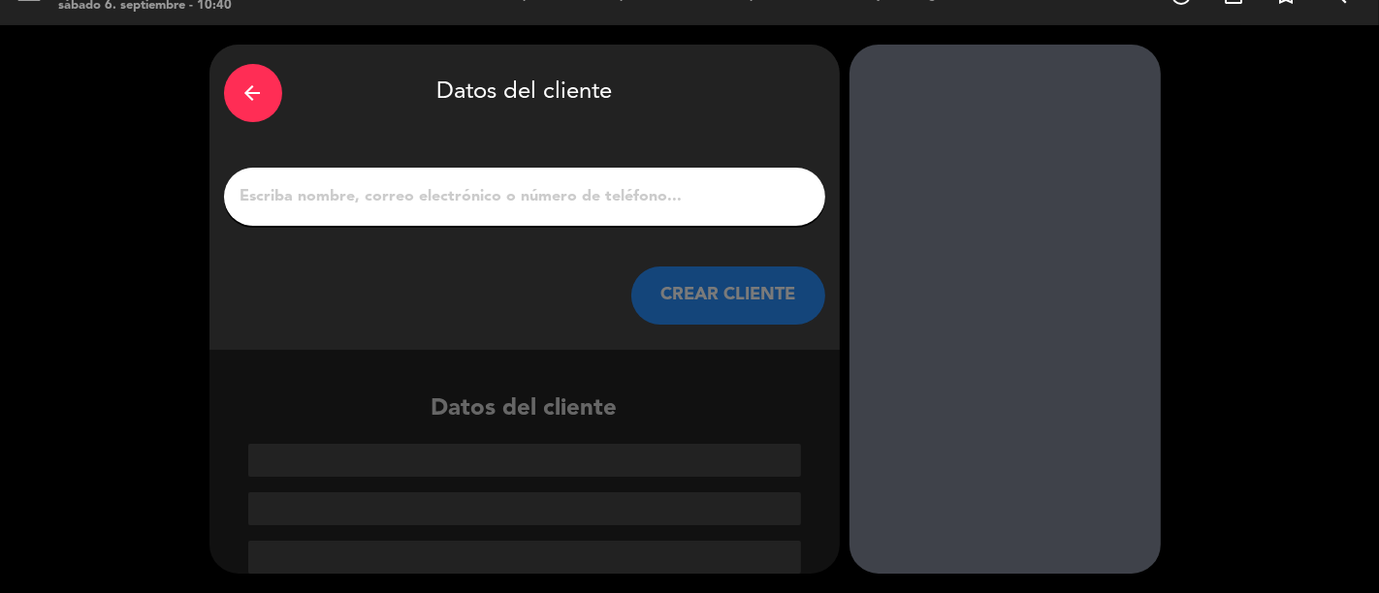
click at [504, 189] on input "1" at bounding box center [525, 196] width 572 height 27
paste input "[PERSON_NAME] [EMAIL_ADDRESS][DOMAIN_NAME]"
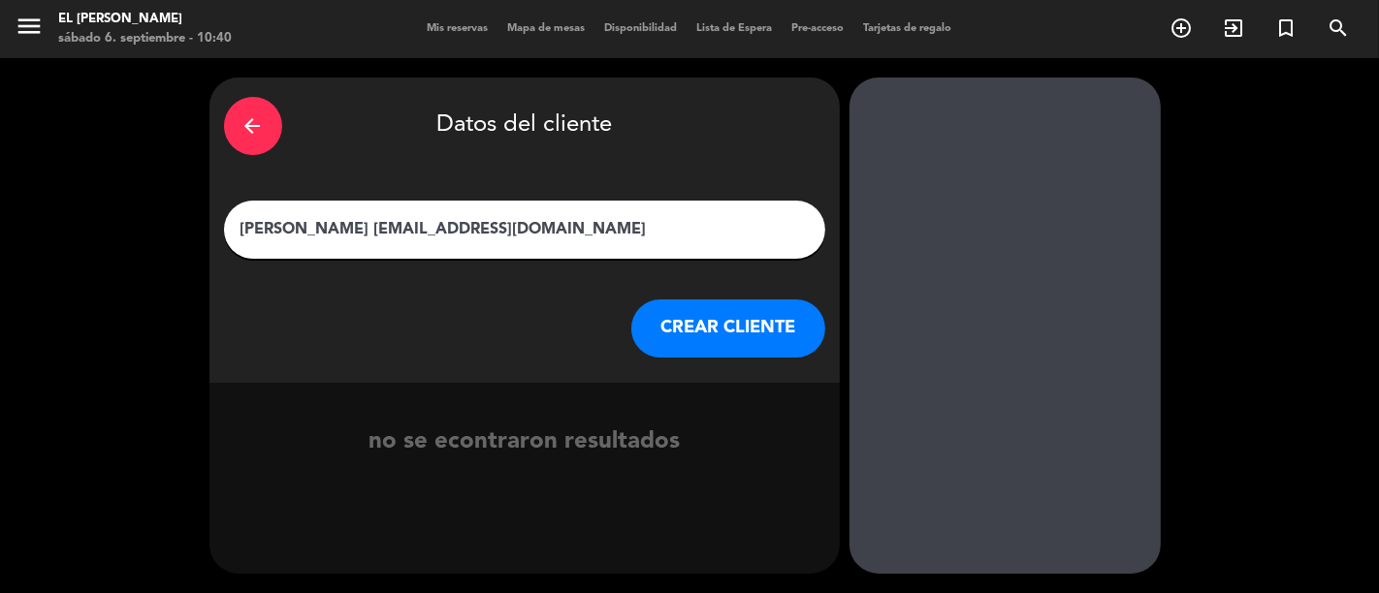
drag, startPoint x: 574, startPoint y: 233, endPoint x: 359, endPoint y: 229, distance: 215.3
click at [355, 230] on input "[PERSON_NAME] [EMAIL_ADDRESS][DOMAIN_NAME]" at bounding box center [525, 229] width 572 height 27
type input "[PERSON_NAME]"
click at [686, 317] on button "CREAR CLIENTE" at bounding box center [728, 329] width 194 height 58
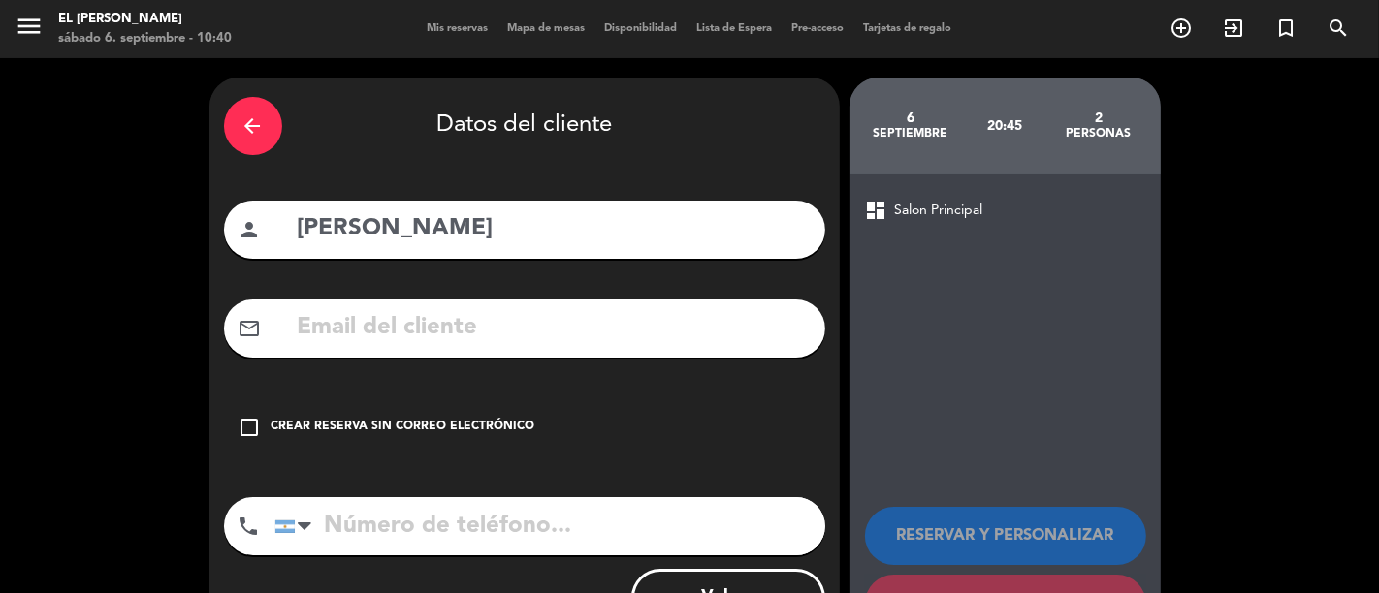
paste input "[EMAIL_ADDRESS][DOMAIN_NAME]"
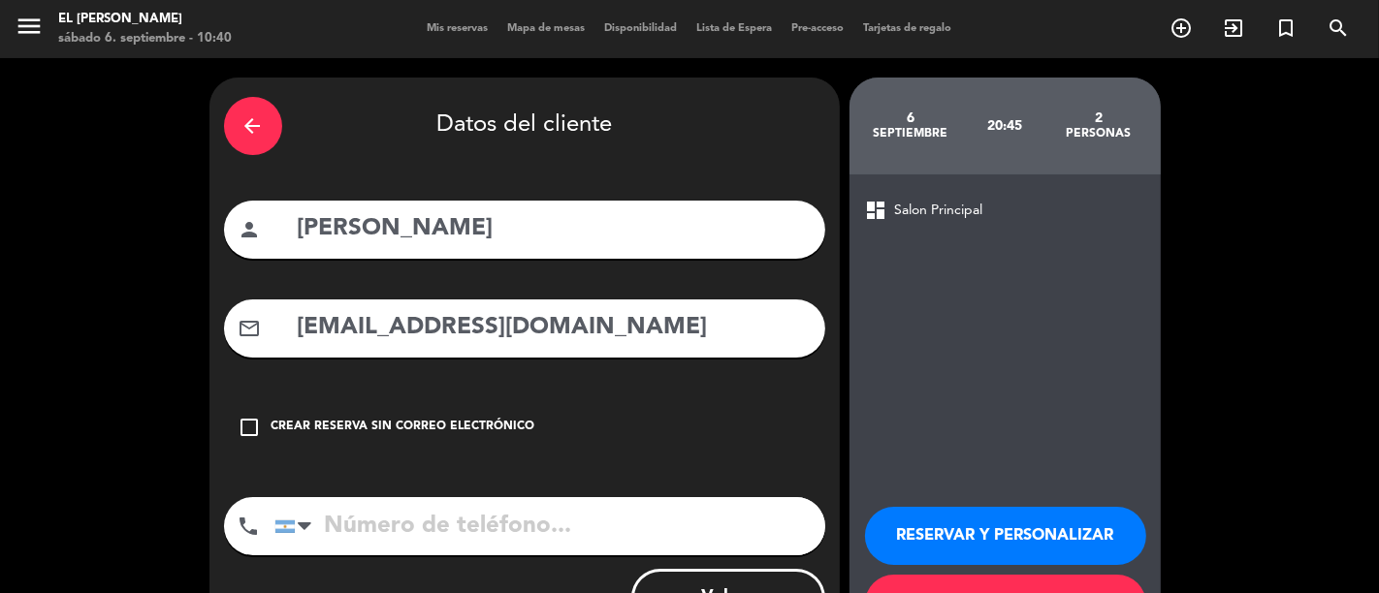
type input "[EMAIL_ADDRESS][DOMAIN_NAME]"
paste input "[PHONE_NUMBER]"
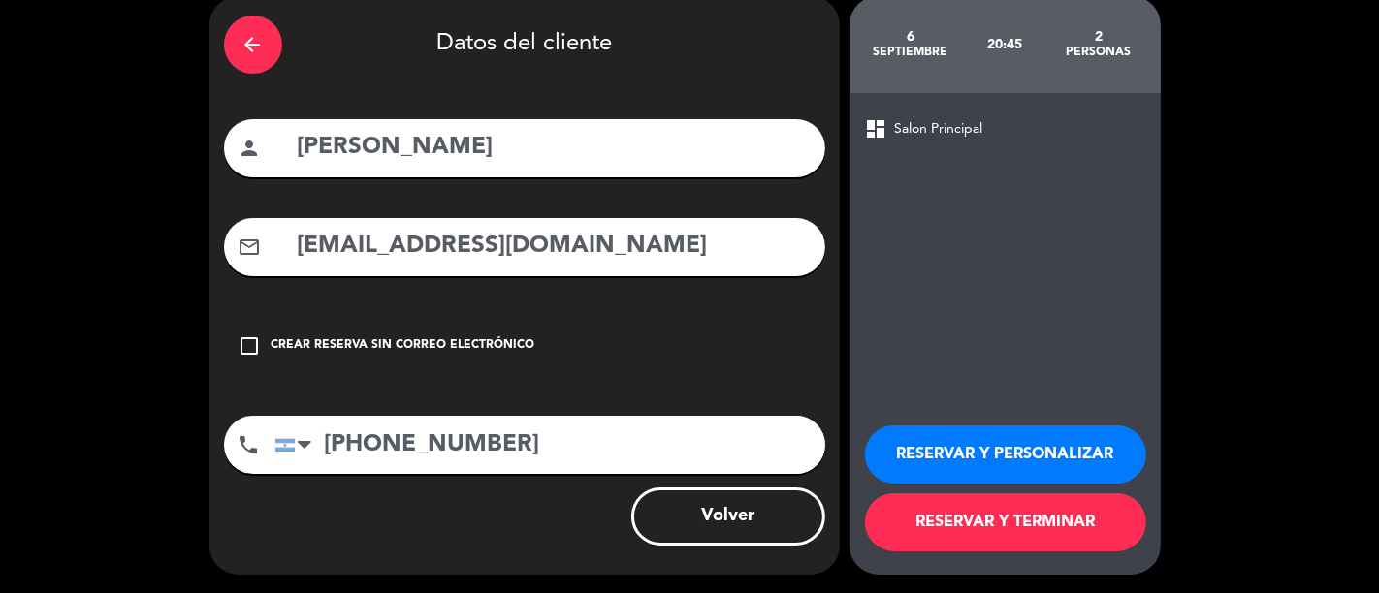
type input "[PHONE_NUMBER]"
click at [1008, 521] on button "RESERVAR Y TERMINAR" at bounding box center [1005, 523] width 281 height 58
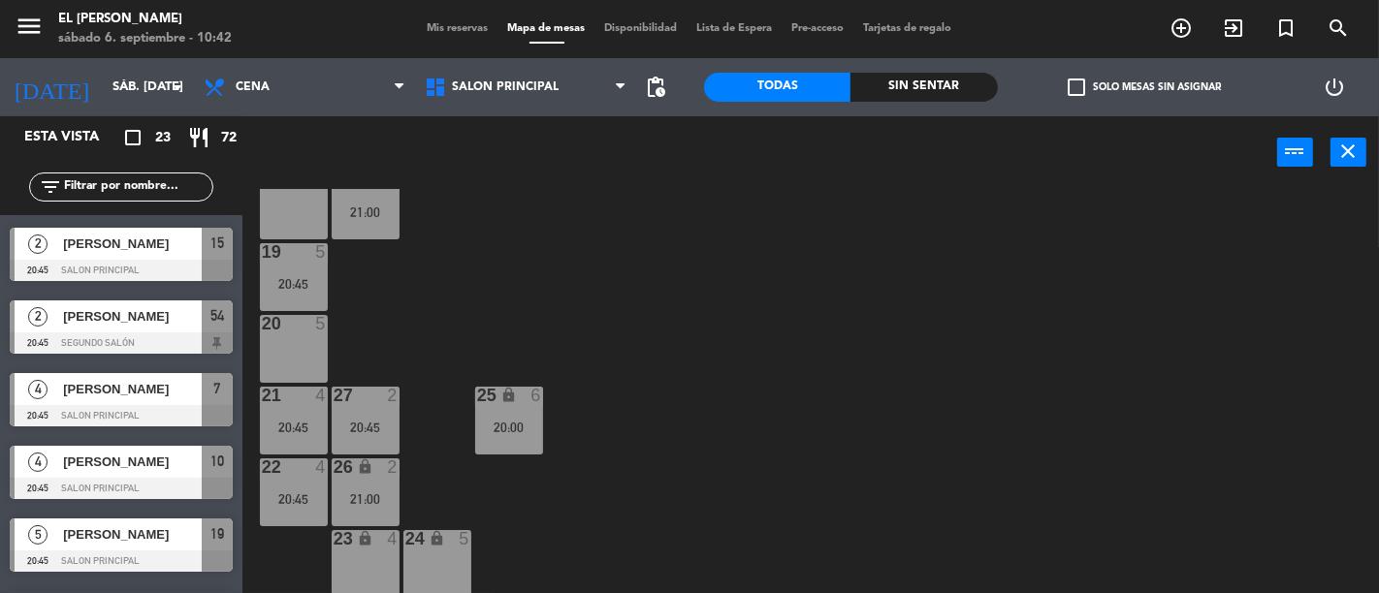
scroll to position [343, 0]
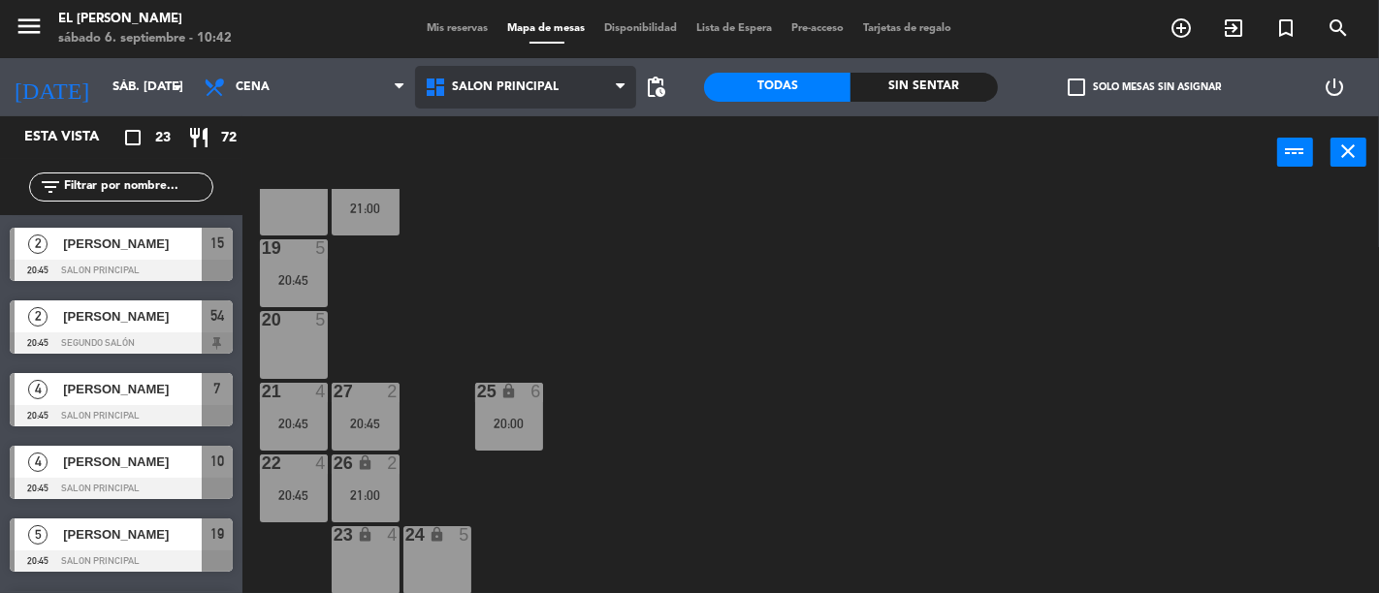
click at [577, 107] on span "Salon Principal" at bounding box center [525, 87] width 221 height 43
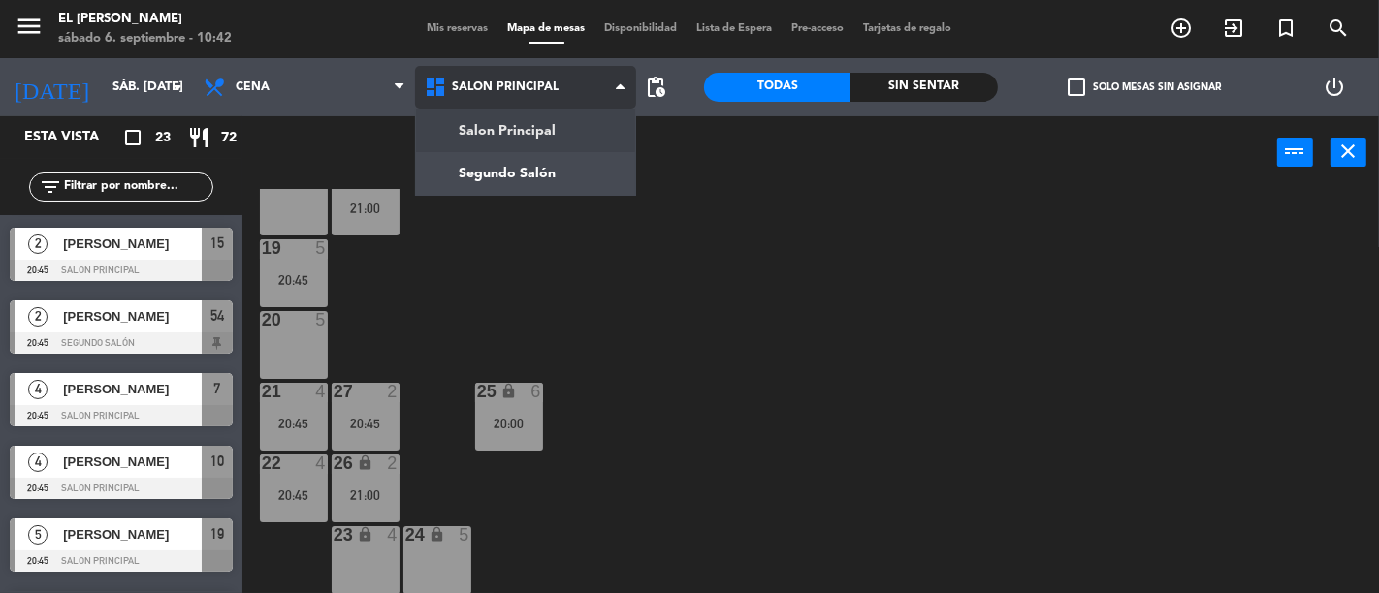
click at [565, 171] on ng-component "menu El [PERSON_NAME] sábado 6. septiembre - 10:42 Mis reservas Mapa de mesas D…" at bounding box center [689, 296] width 1379 height 593
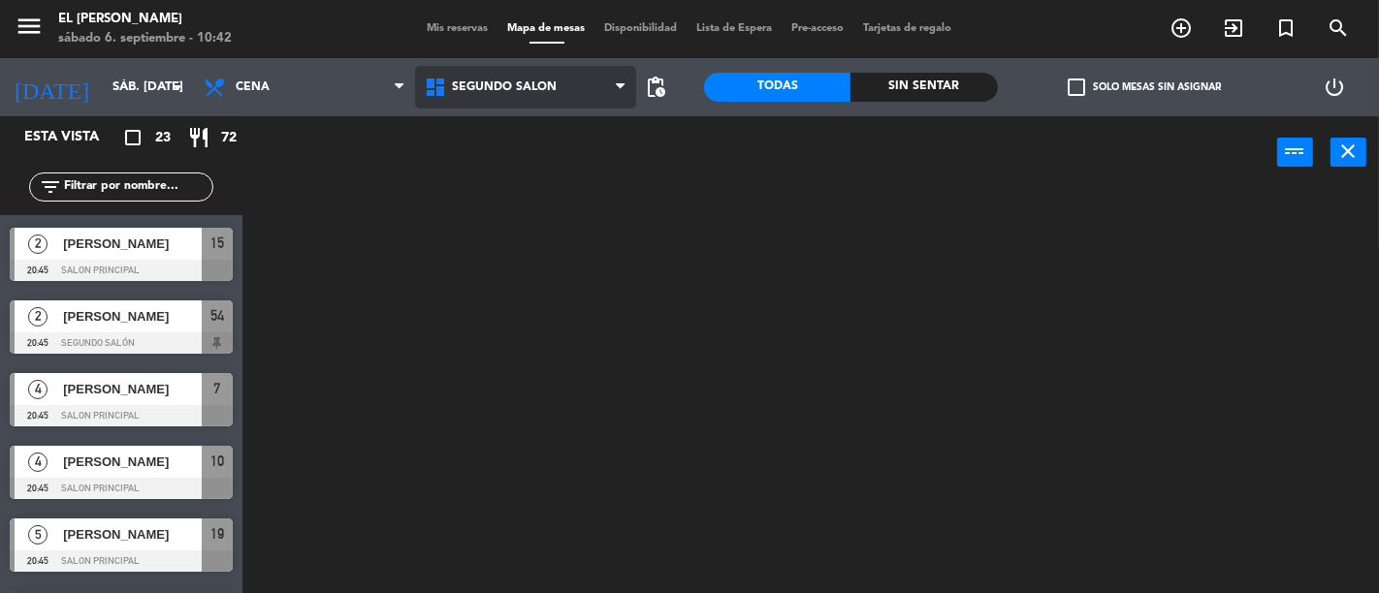
scroll to position [0, 0]
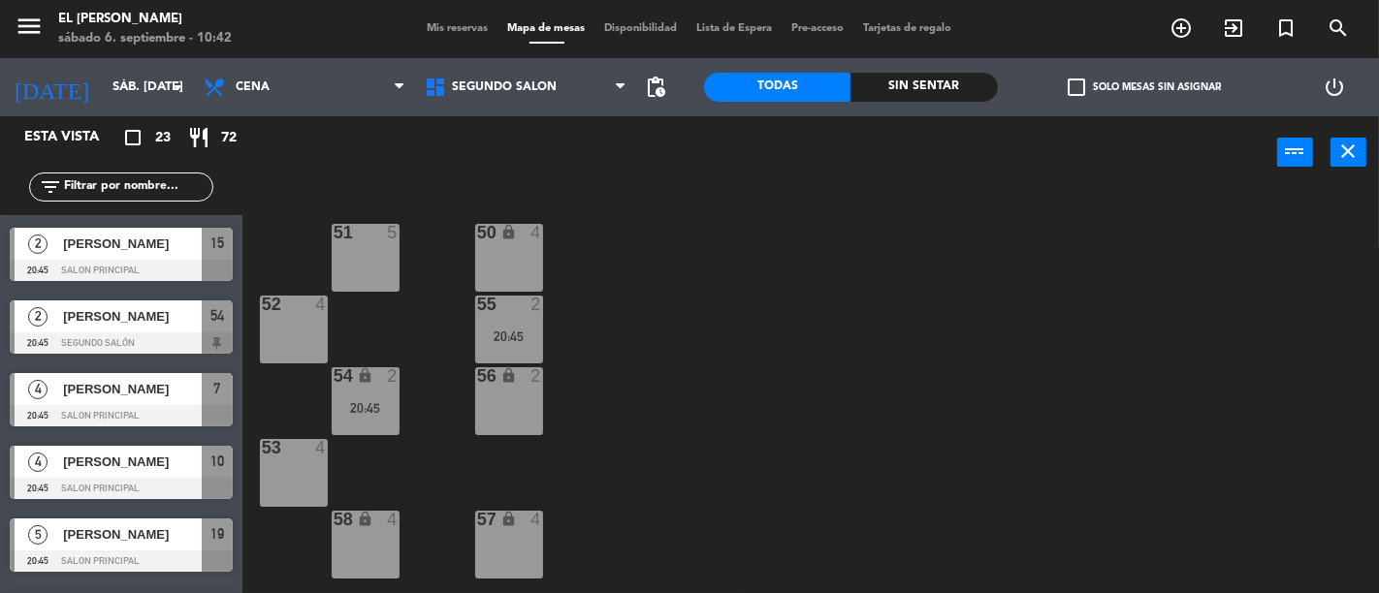
drag, startPoint x: 499, startPoint y: 394, endPoint x: 516, endPoint y: 376, distance: 24.0
click at [500, 394] on div "56 lock 2" at bounding box center [509, 401] width 68 height 68
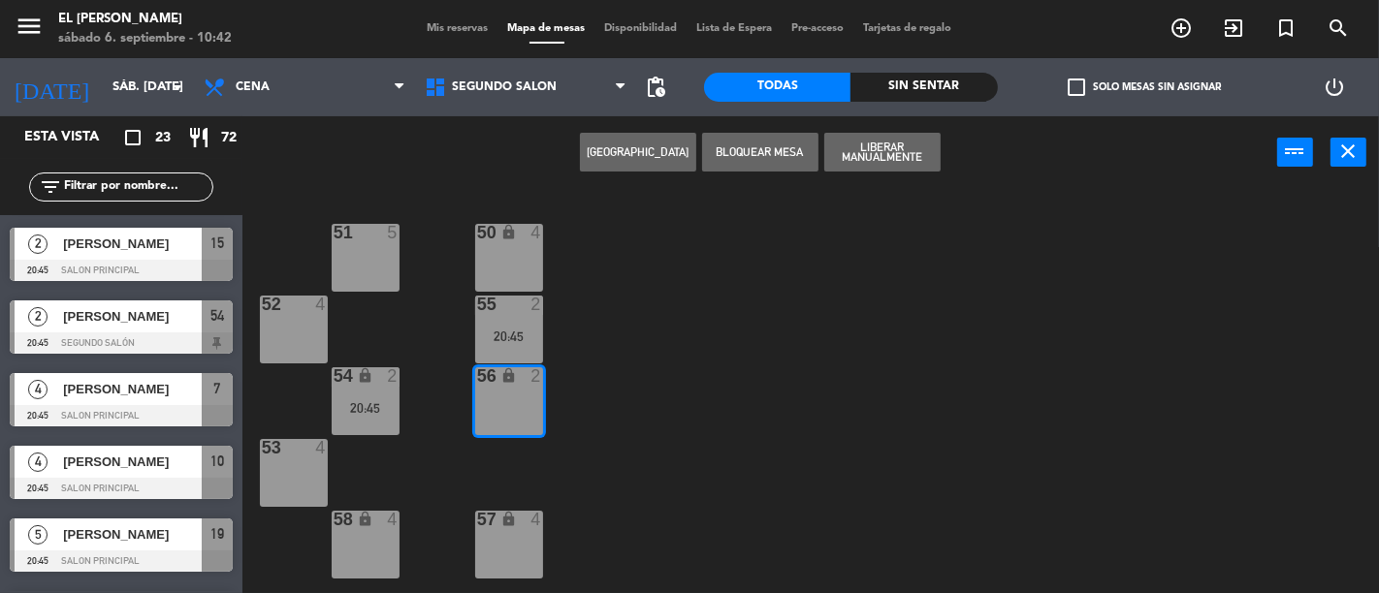
click at [659, 162] on button "[GEOGRAPHIC_DATA]" at bounding box center [638, 152] width 116 height 39
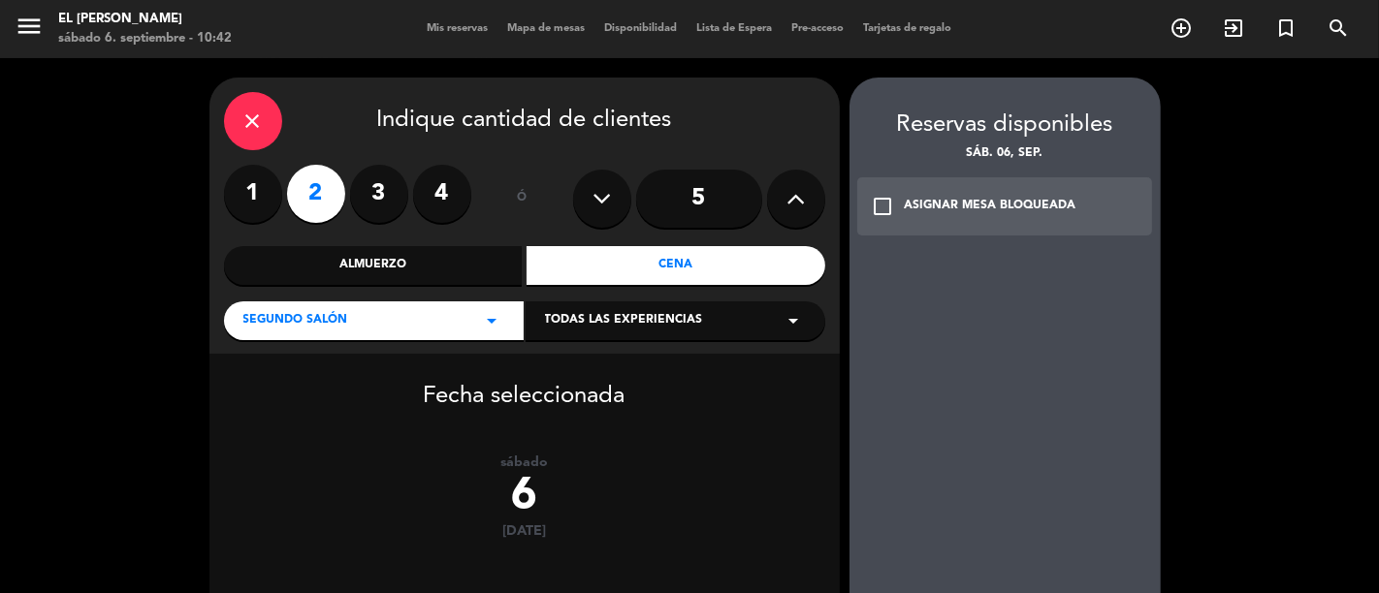
click at [972, 207] on div "ASIGNAR MESA BLOQUEADA" at bounding box center [991, 206] width 172 height 19
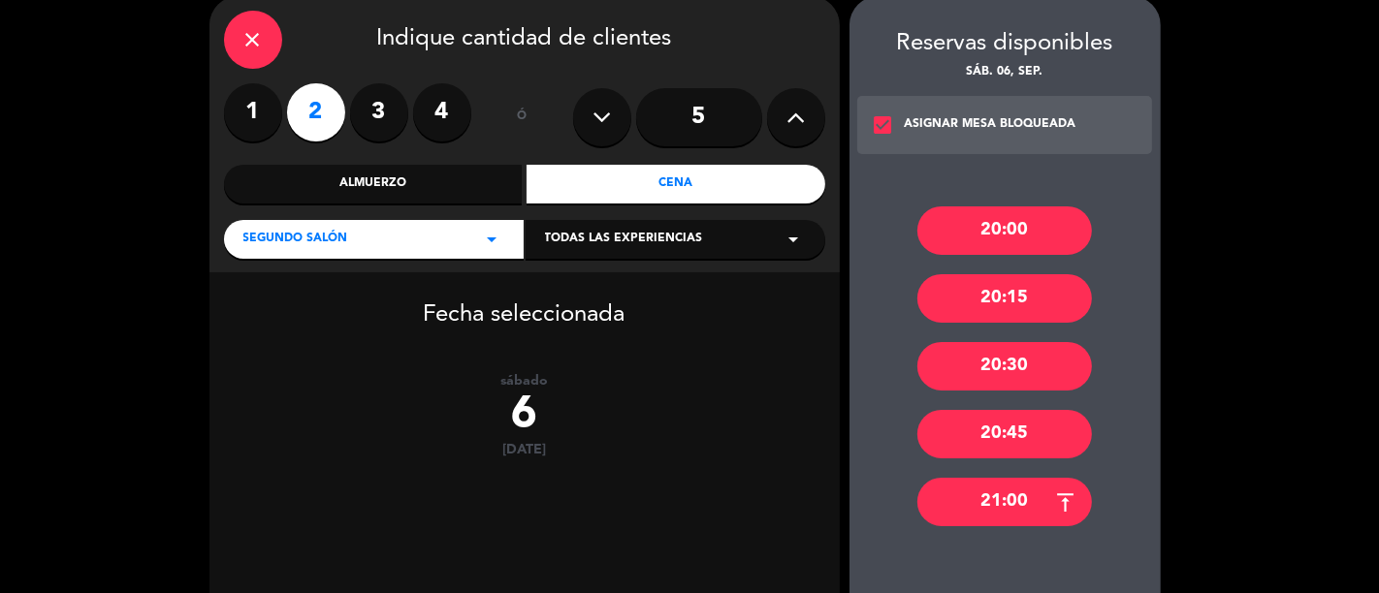
scroll to position [195, 0]
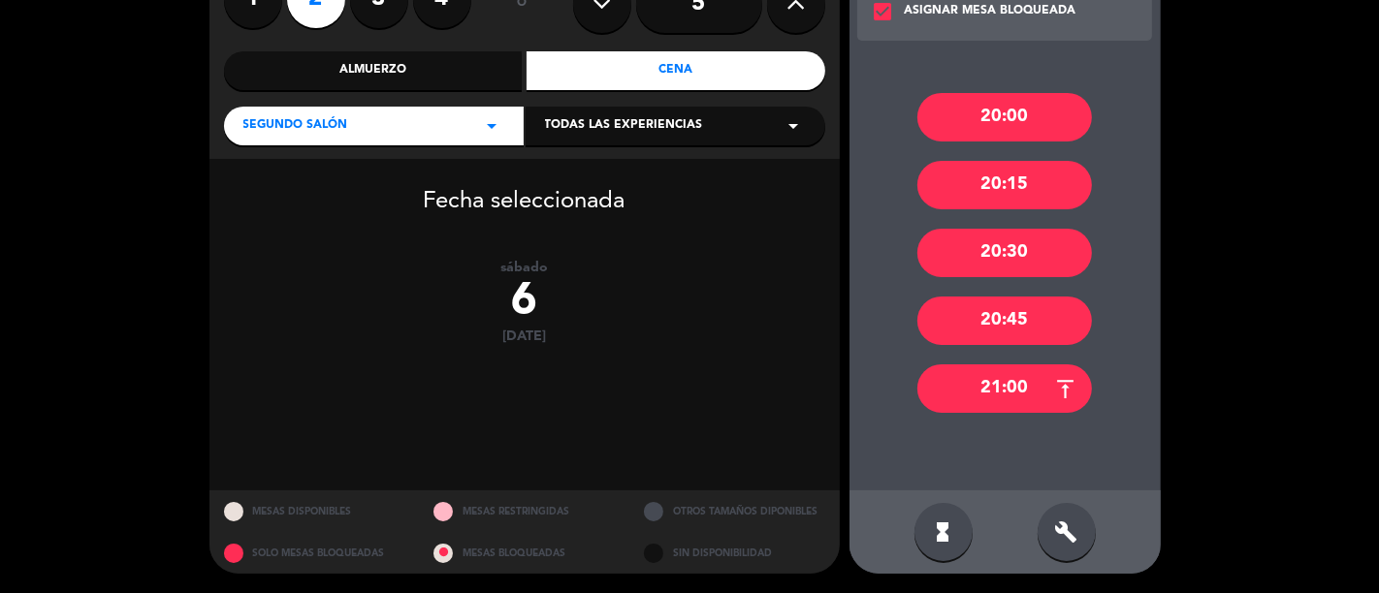
click at [972, 321] on div "20:45" at bounding box center [1004, 321] width 175 height 48
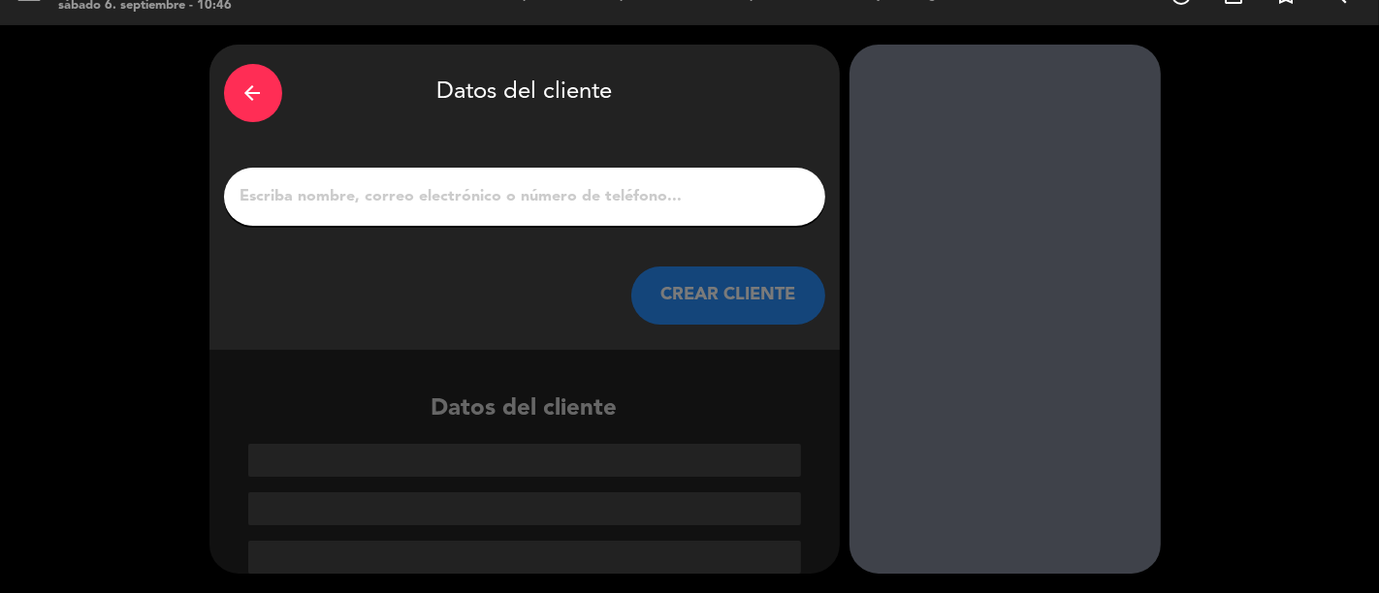
paste input "[10:42[DATE]] [PHONE_NUMBER]: [PERSON_NAME] [PERSON_NAME]. [10:42[DATE]] [PHONE…"
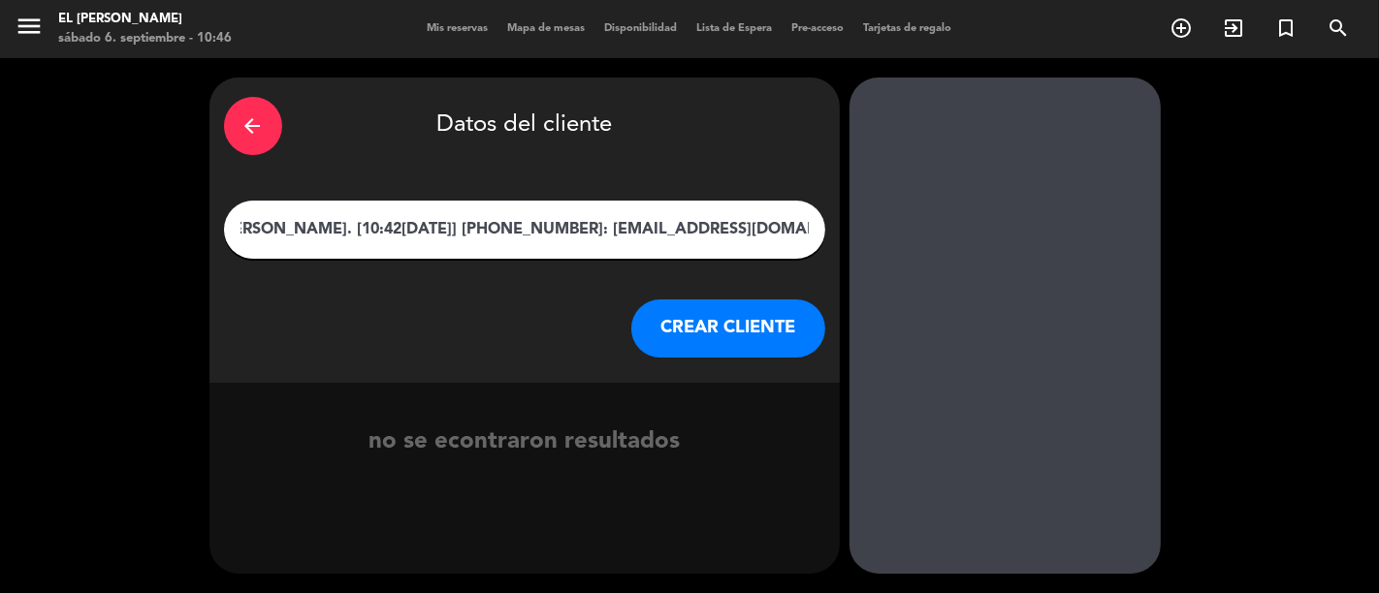
scroll to position [0, 412]
drag, startPoint x: 807, startPoint y: 230, endPoint x: 487, endPoint y: 240, distance: 320.1
click at [487, 240] on input "[10:42[DATE]] [PHONE_NUMBER]: [PERSON_NAME] [PERSON_NAME]. [10:42[DATE]] [PHONE…" at bounding box center [525, 229] width 572 height 27
drag, startPoint x: 526, startPoint y: 227, endPoint x: 242, endPoint y: 243, distance: 284.6
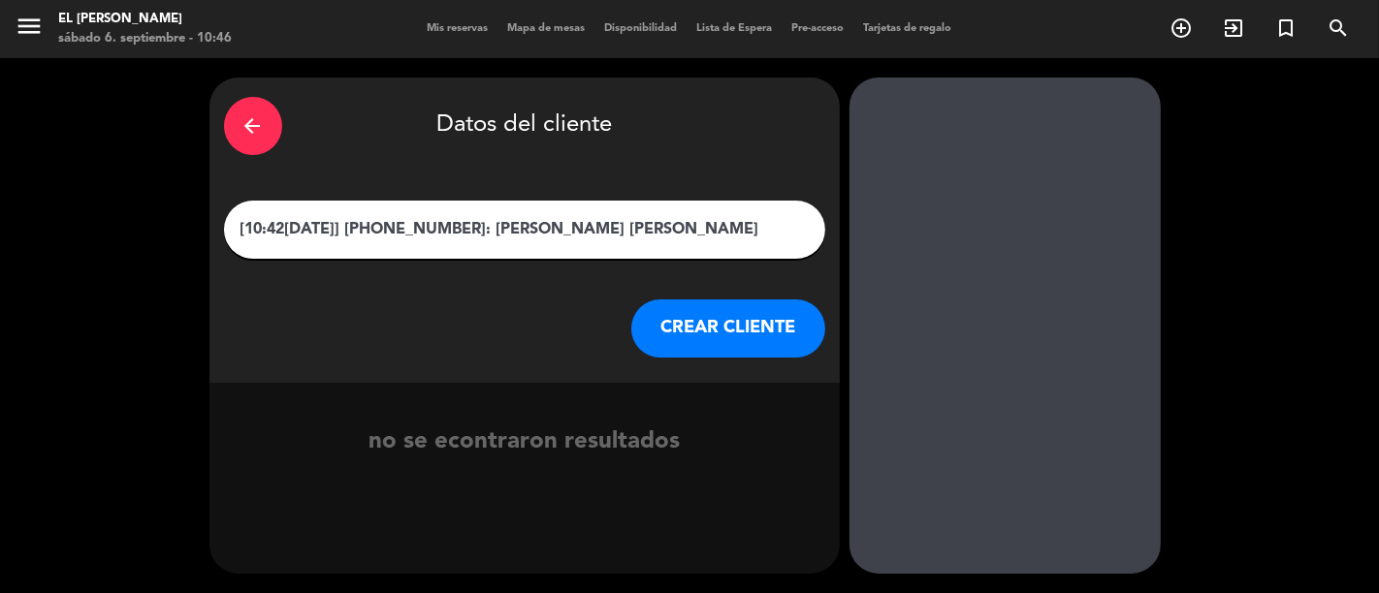
click at [244, 243] on div "[10:42[DATE]] [PHONE_NUMBER]: [PERSON_NAME] [PERSON_NAME]" at bounding box center [524, 230] width 601 height 58
click at [236, 242] on div "[10:42[DATE]] [PHONE_NUMBER]: [PERSON_NAME] [PERSON_NAME]" at bounding box center [524, 230] width 601 height 58
drag, startPoint x: 526, startPoint y: 228, endPoint x: 240, endPoint y: 246, distance: 285.7
click at [240, 246] on div "[10:42[DATE]] [PHONE_NUMBER]: [PERSON_NAME] [PERSON_NAME]" at bounding box center [524, 230] width 601 height 58
type input "[PERSON_NAME] [PERSON_NAME]"
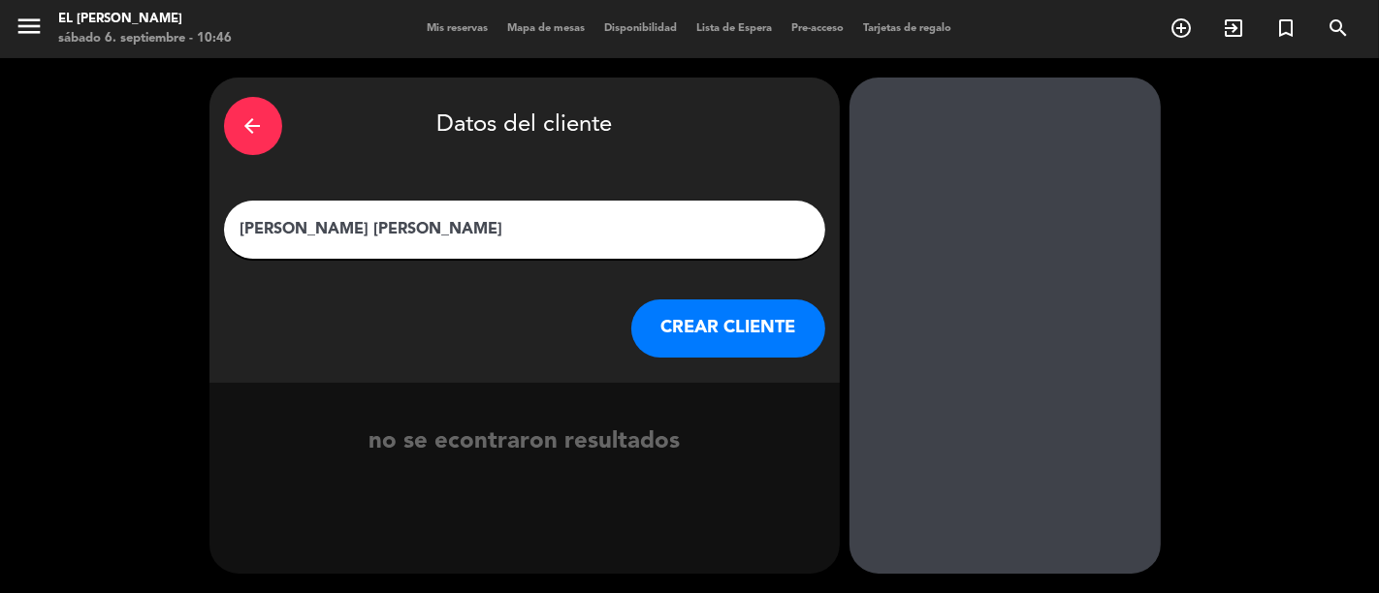
click at [692, 314] on button "CREAR CLIENTE" at bounding box center [728, 329] width 194 height 58
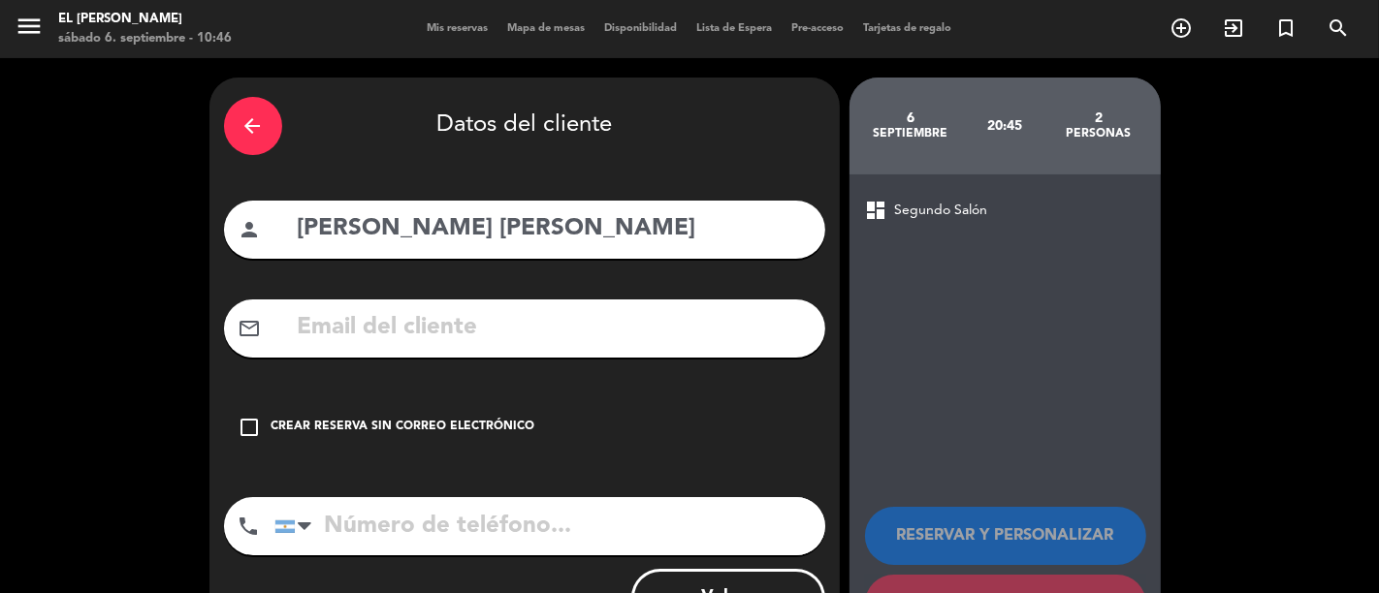
paste input "[PHONE_NUMBER]: [EMAIL_ADDRESS][DOMAIN_NAME]"
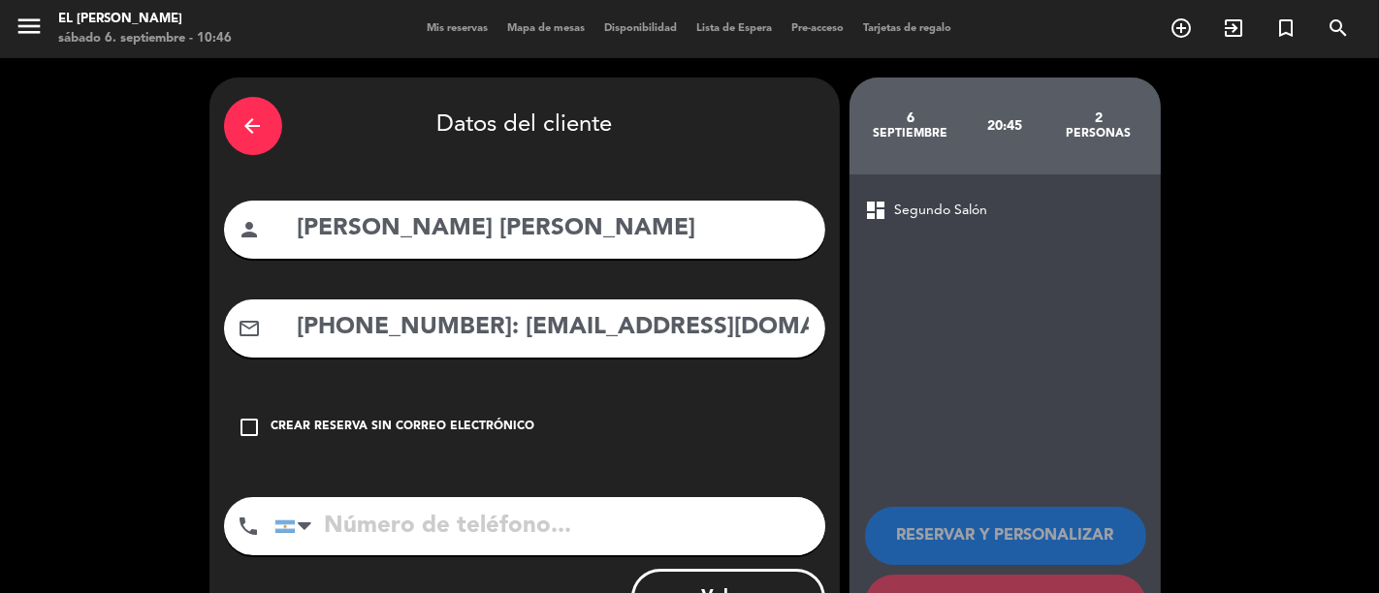
click at [462, 330] on input "[PHONE_NUMBER]: [EMAIL_ADDRESS][DOMAIN_NAME]" at bounding box center [553, 328] width 515 height 40
drag, startPoint x: 447, startPoint y: 330, endPoint x: 242, endPoint y: 335, distance: 204.7
click at [242, 335] on div "mail_outline [PHONE_NUMBER]: [EMAIL_ADDRESS][DOMAIN_NAME]" at bounding box center [524, 329] width 601 height 58
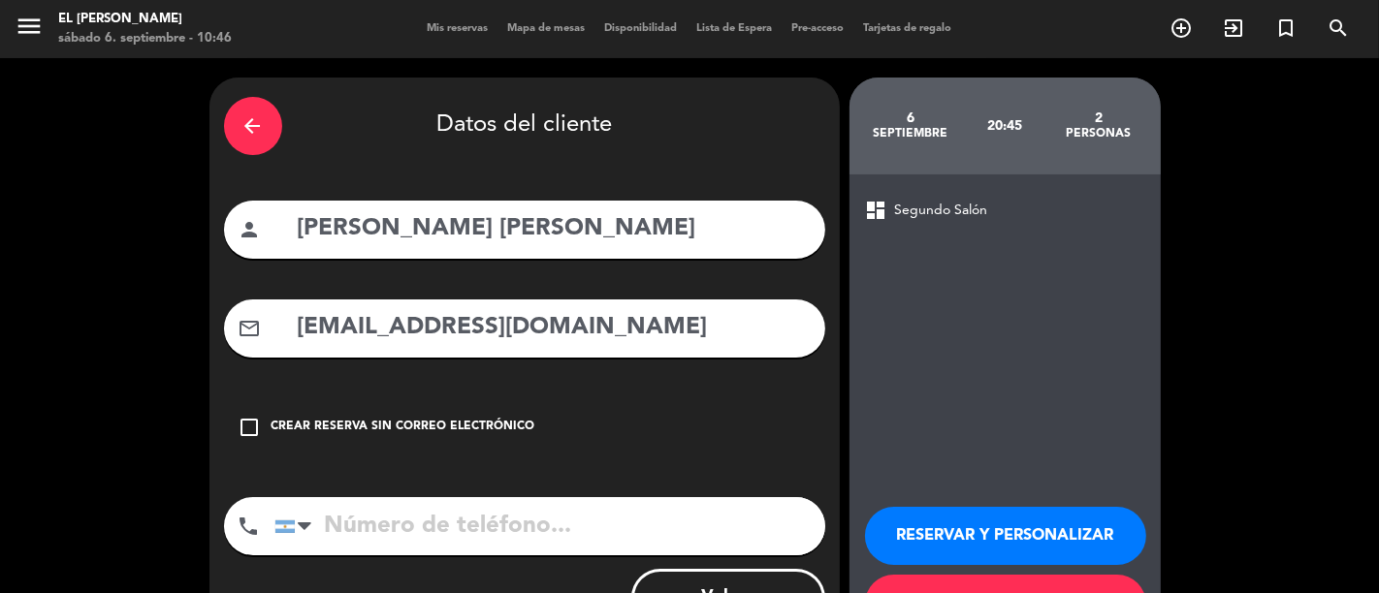
click at [301, 333] on input "[EMAIL_ADDRESS][DOMAIN_NAME]" at bounding box center [553, 328] width 515 height 40
type input "[EMAIL_ADDRESS][DOMAIN_NAME]"
paste input "[PHONE_NUMBER]:"
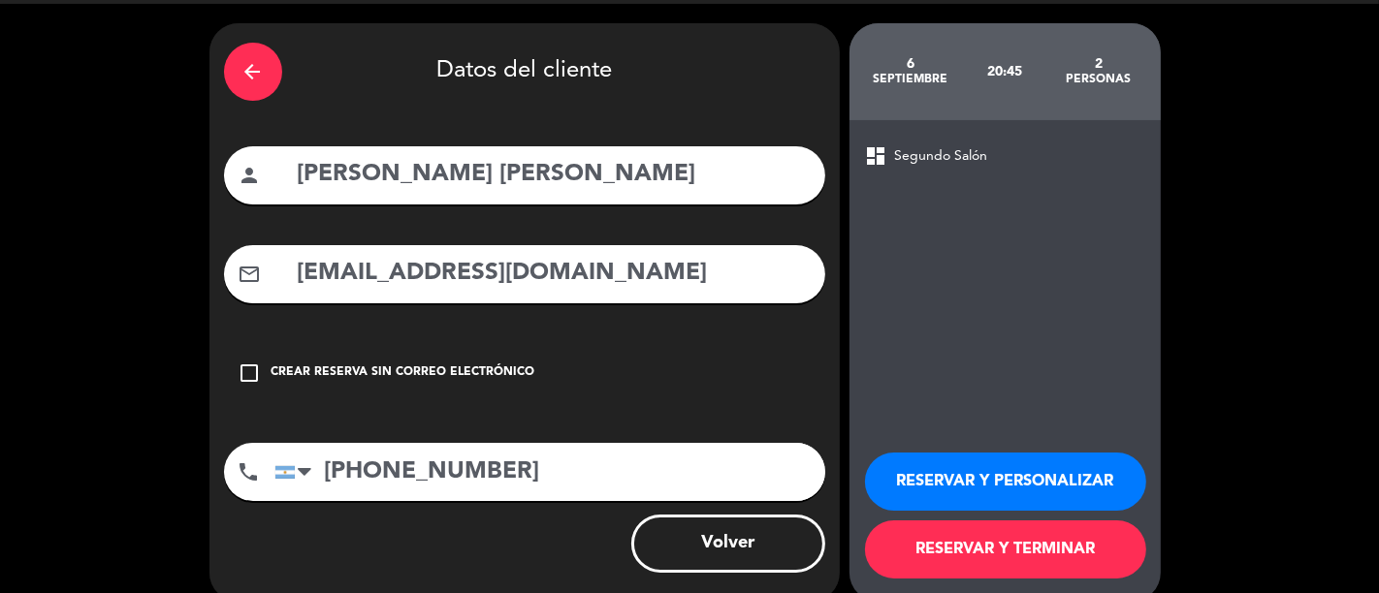
scroll to position [81, 0]
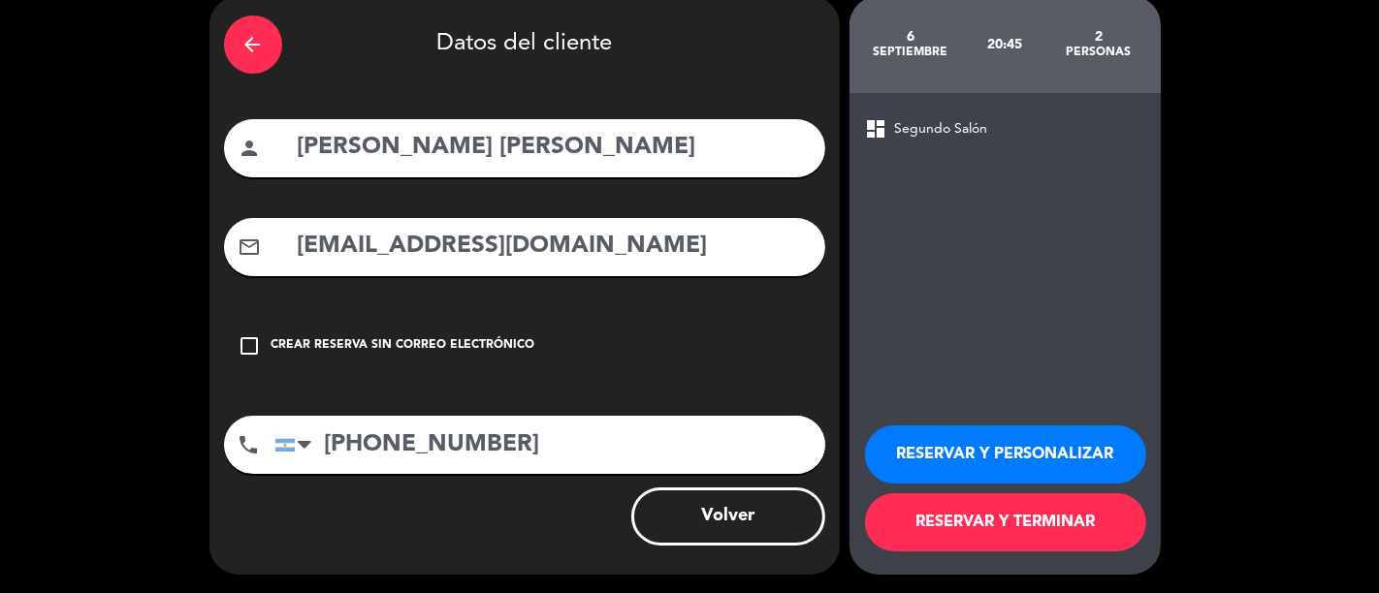
type input "[PHONE_NUMBER]"
click at [922, 515] on button "RESERVAR Y TERMINAR" at bounding box center [1005, 523] width 281 height 58
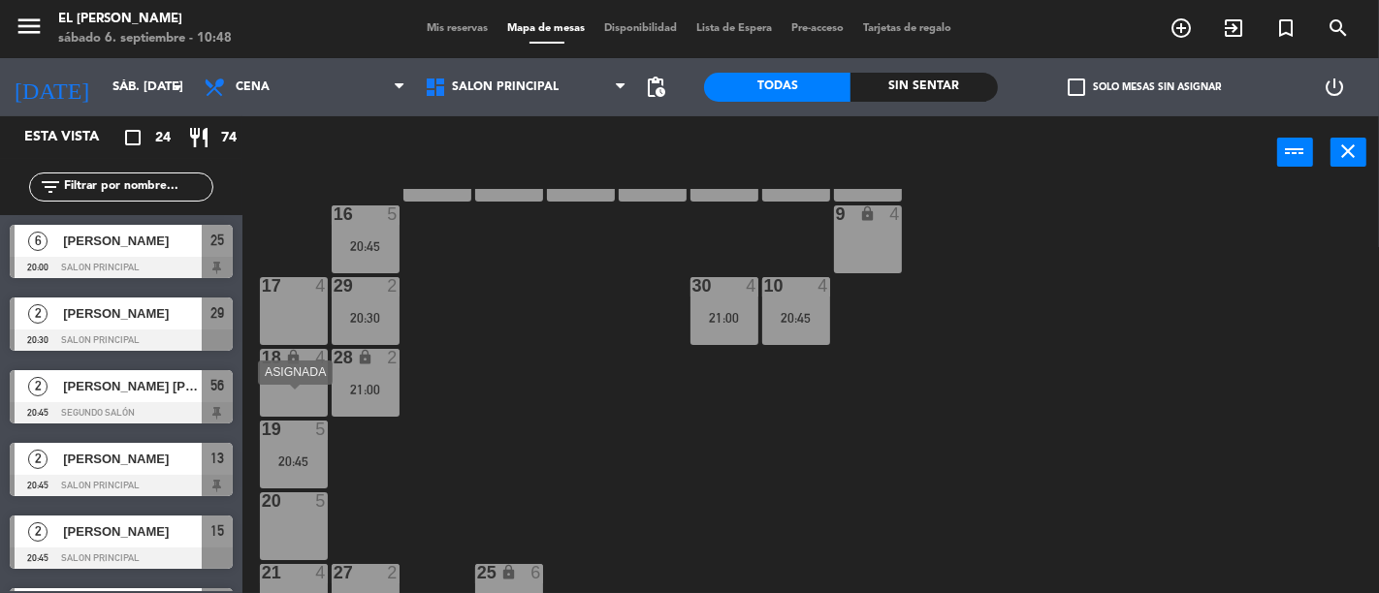
scroll to position [128, 0]
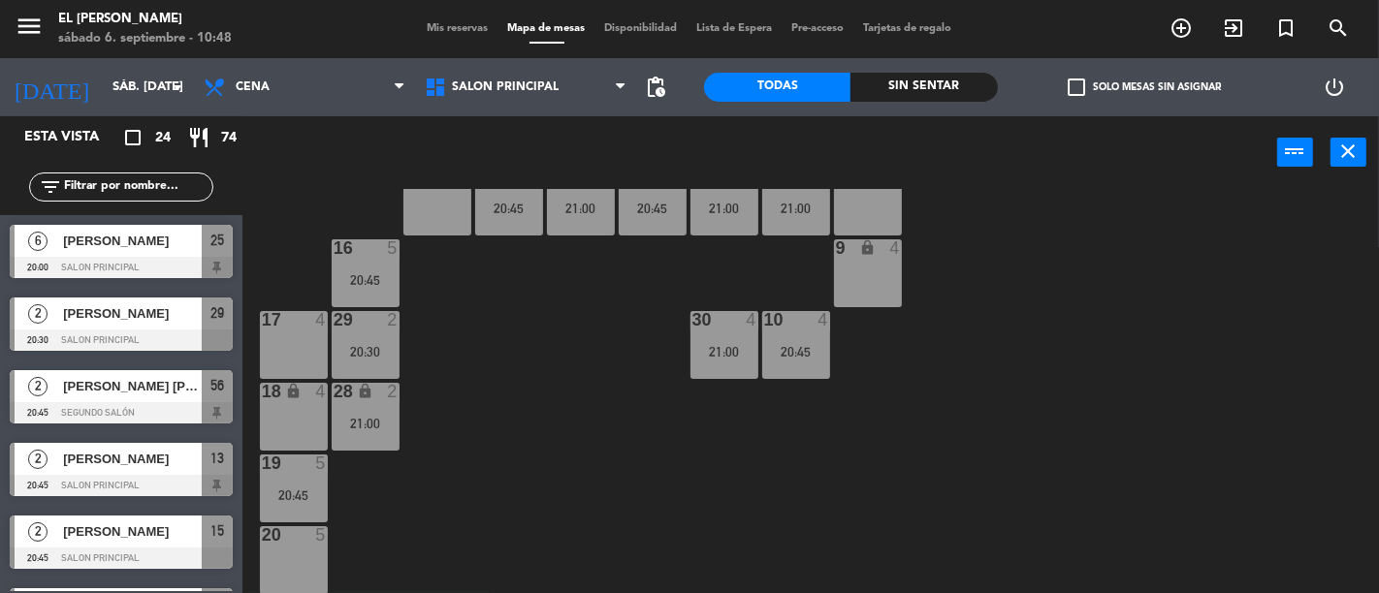
click at [297, 390] on icon "lock" at bounding box center [293, 391] width 16 height 16
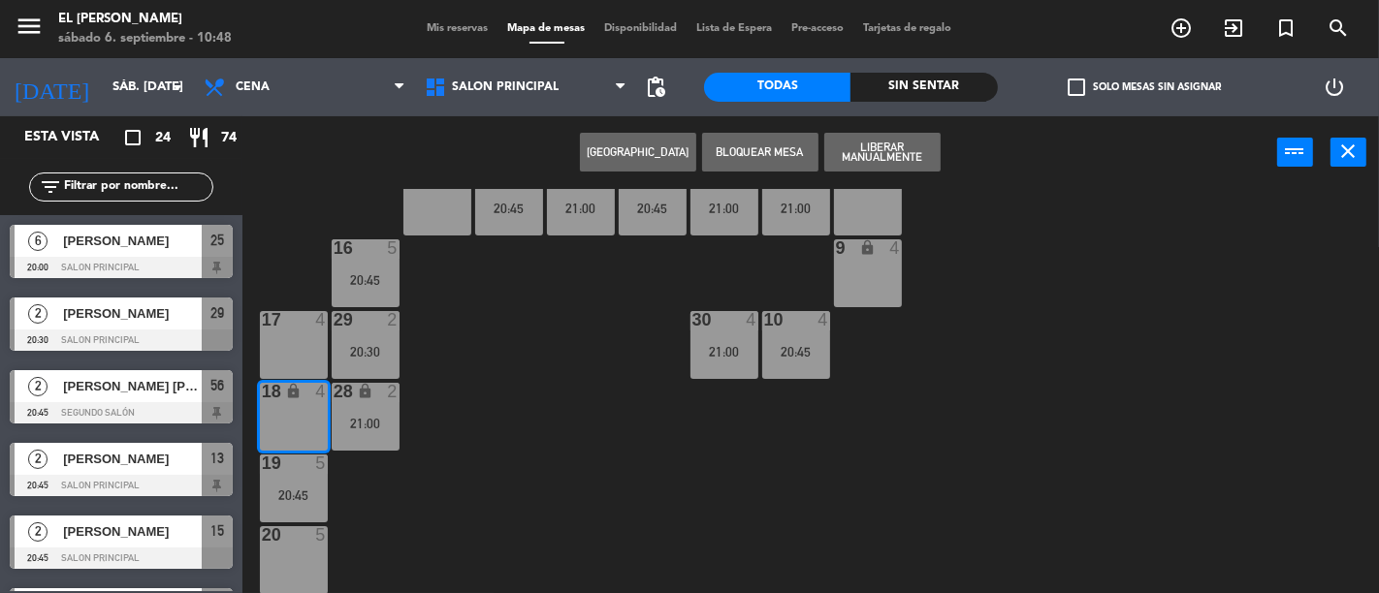
click at [657, 149] on button "[GEOGRAPHIC_DATA]" at bounding box center [638, 152] width 116 height 39
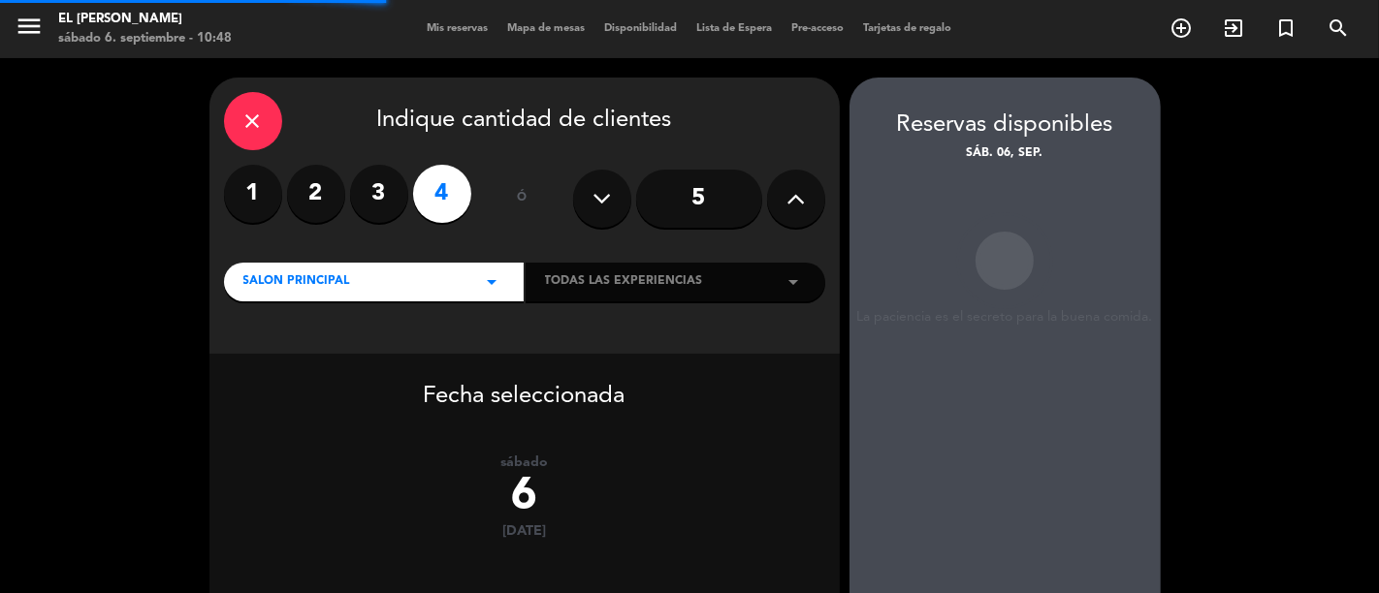
click at [370, 187] on label "3" at bounding box center [379, 194] width 58 height 58
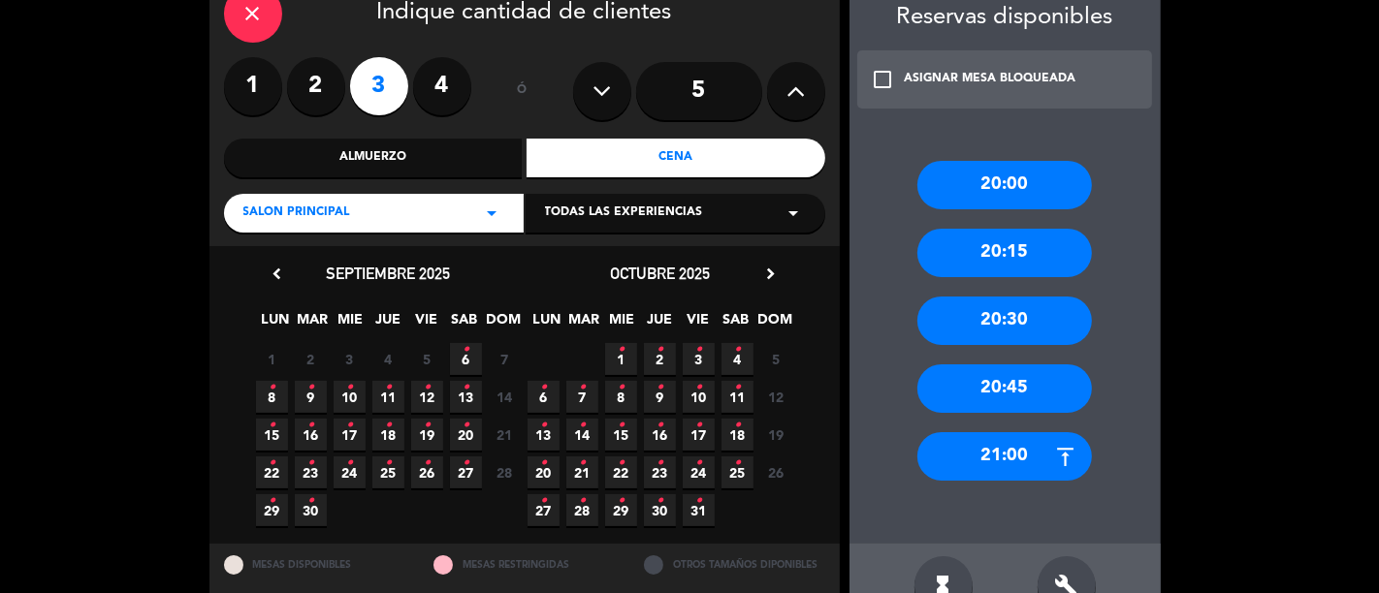
click at [1004, 378] on div "20:45" at bounding box center [1004, 389] width 175 height 48
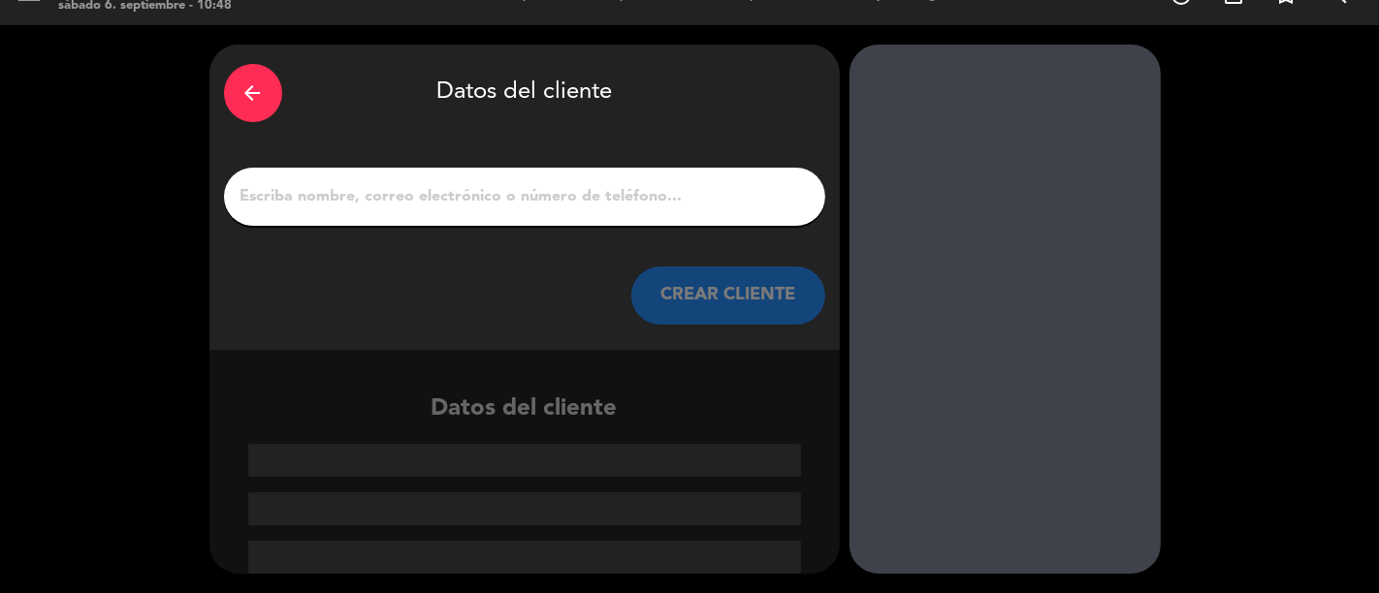
paste input "[10:47[DATE]] [PHONE_NUMBER]: [DATE][PERSON_NAME] [10:47[DATE]] [PHONE_NUMBER]:…"
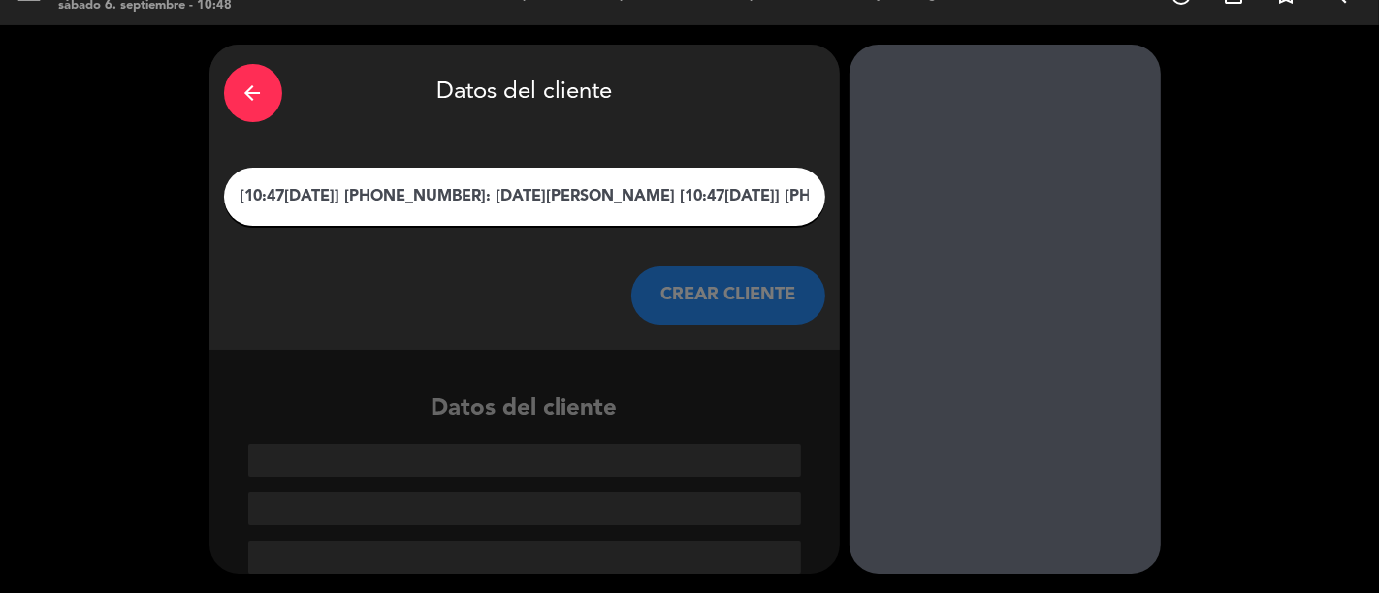
scroll to position [0, 0]
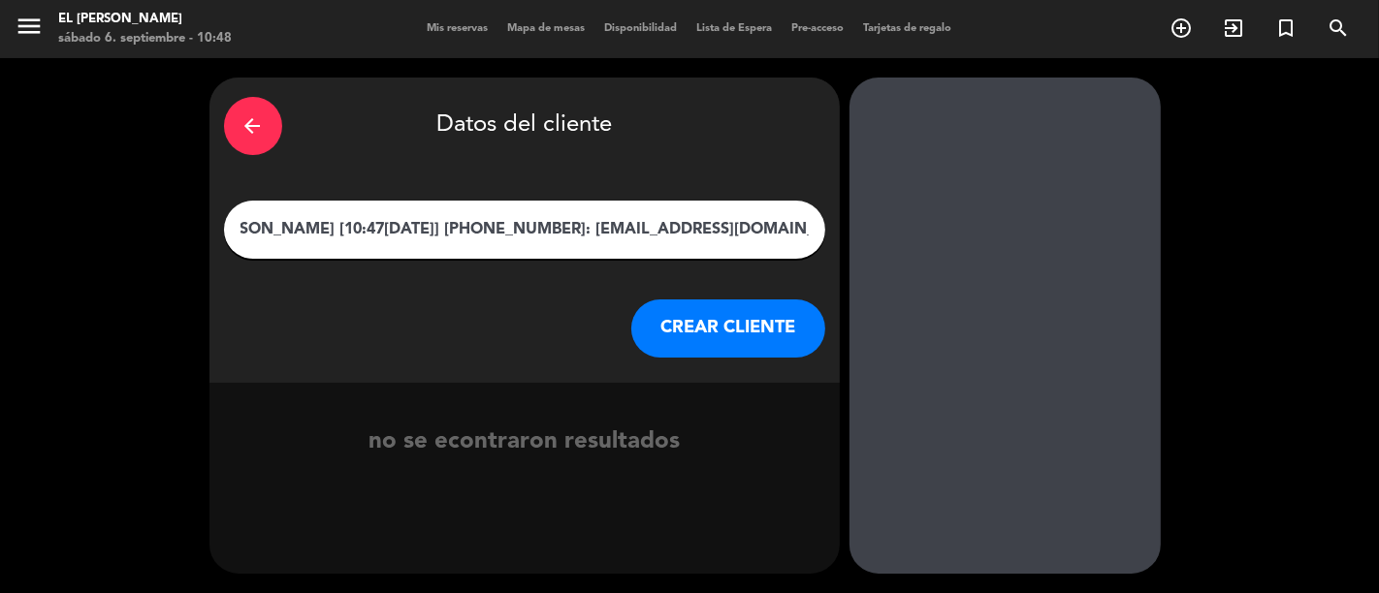
drag, startPoint x: 593, startPoint y: 229, endPoint x: 307, endPoint y: 231, distance: 286.0
click at [307, 231] on input "[10:47[DATE]] [PHONE_NUMBER]: [DATE][PERSON_NAME] [10:47[DATE]] [PHONE_NUMBER]:…" at bounding box center [525, 229] width 572 height 27
drag, startPoint x: 362, startPoint y: 228, endPoint x: 201, endPoint y: 239, distance: 161.3
click at [201, 239] on div "arrow_back Datos del cliente [10:47[DATE]] [PHONE_NUMBER]: [DATE][PERSON_NAME] …" at bounding box center [689, 325] width 1379 height 535
click at [345, 230] on input "[PHONE_NUMBER]: [DATE][PERSON_NAME] [EMAIL_ADDRESS][DOMAIN_NAME]" at bounding box center [525, 229] width 572 height 27
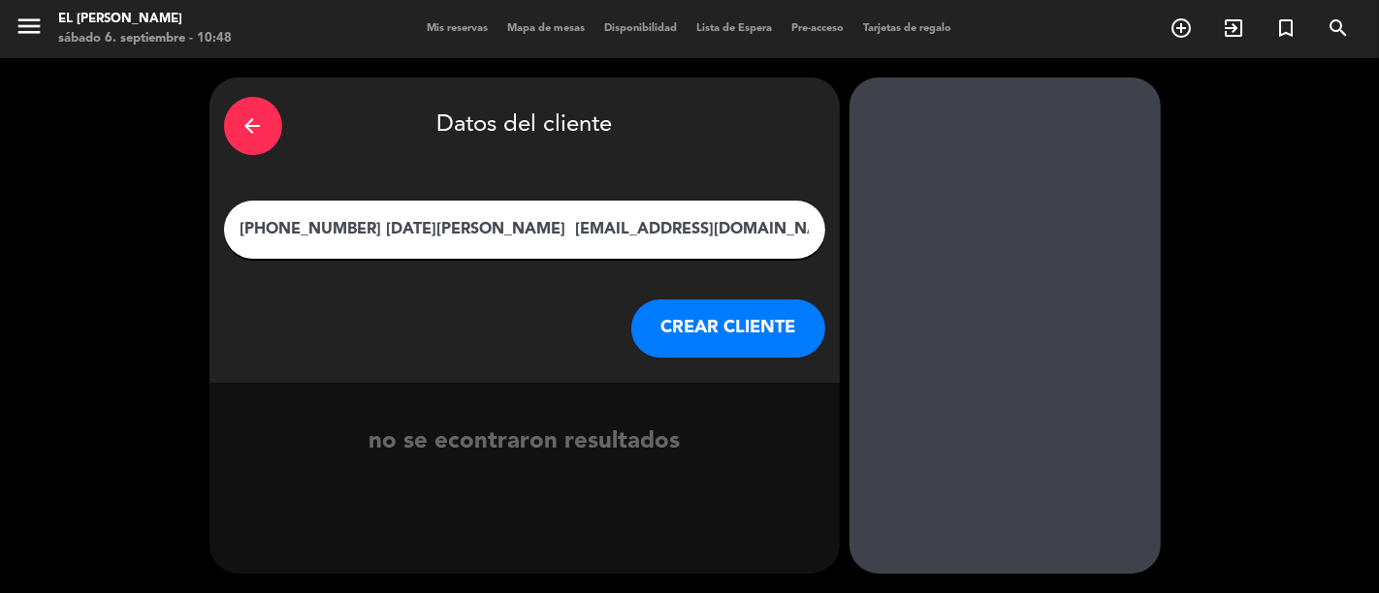
drag, startPoint x: 342, startPoint y: 230, endPoint x: 234, endPoint y: 231, distance: 108.6
click at [234, 231] on div "[PHONE_NUMBER] [DATE][PERSON_NAME] [EMAIL_ADDRESS][DOMAIN_NAME]" at bounding box center [524, 230] width 601 height 58
paste input "[PHONE_NUMBER]"
drag, startPoint x: 681, startPoint y: 229, endPoint x: 368, endPoint y: 230, distance: 312.2
click at [368, 230] on input "[DATE][PERSON_NAME] [EMAIL_ADDRESS] 04-8117" at bounding box center [525, 229] width 572 height 27
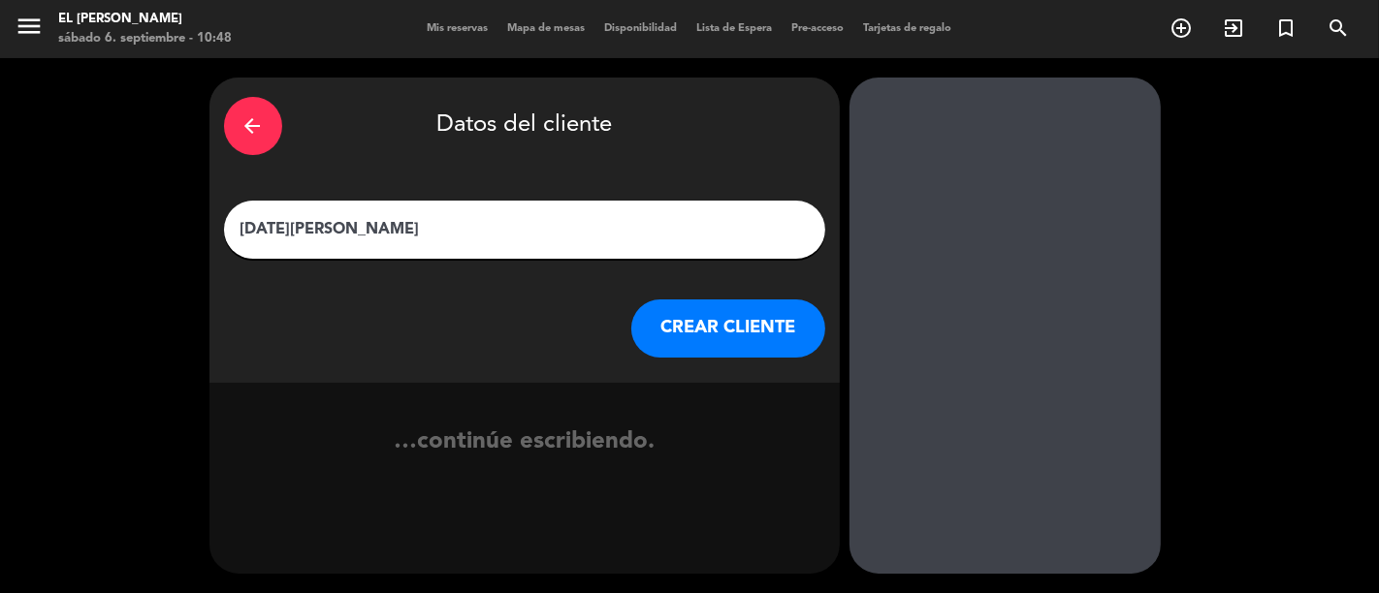
type input "[DATE][PERSON_NAME]"
click at [682, 313] on button "CREAR CLIENTE" at bounding box center [728, 329] width 194 height 58
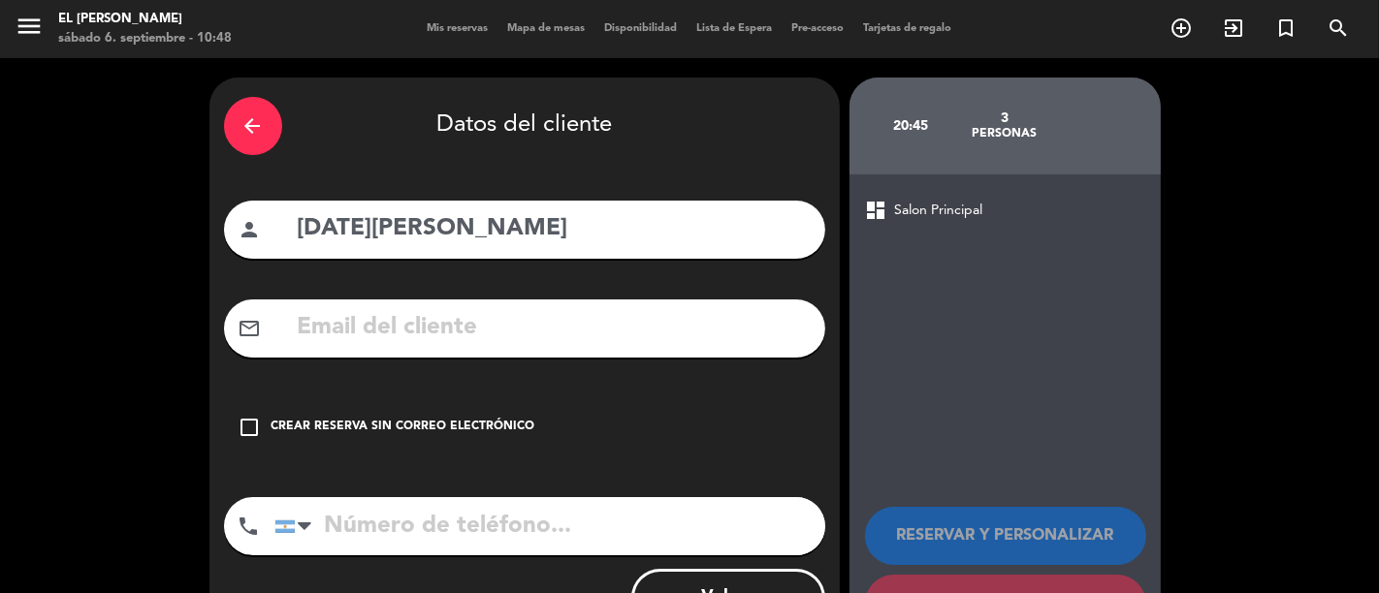
paste input "[EMAIL_ADDRESS] 04-8117"
drag, startPoint x: 767, startPoint y: 327, endPoint x: 614, endPoint y: 330, distance: 153.2
click at [614, 330] on input "[EMAIL_ADDRESS] 04-8117" at bounding box center [553, 328] width 515 height 40
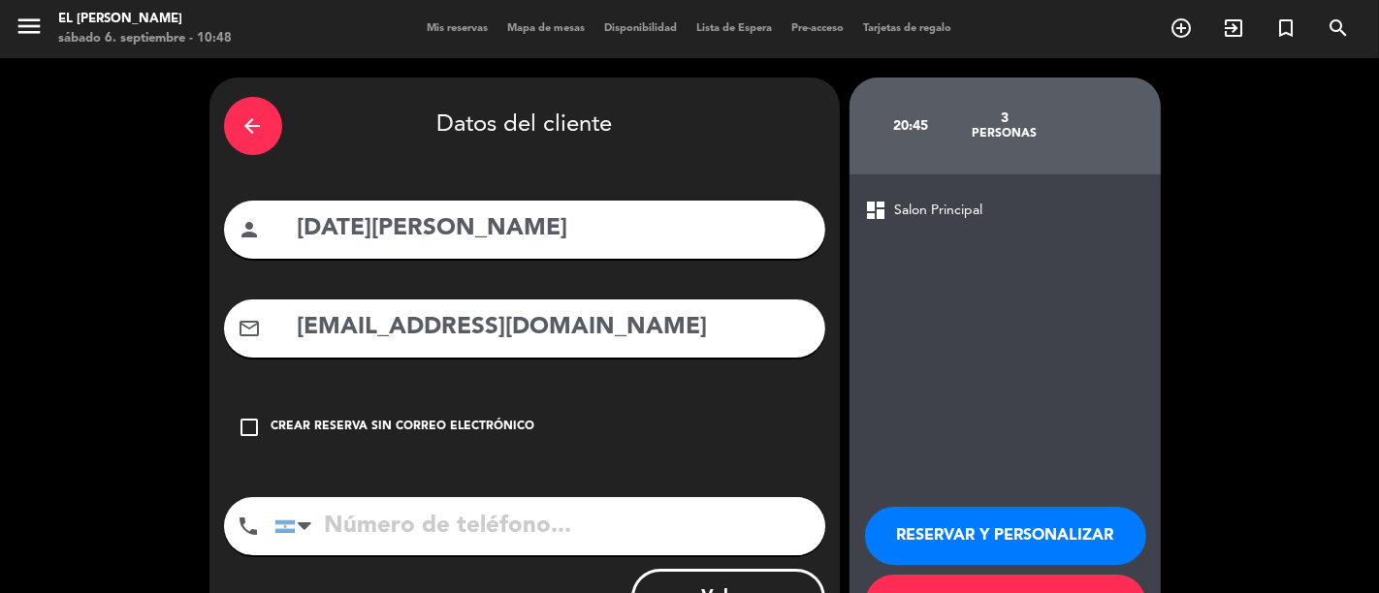
type input "[EMAIL_ADDRESS][DOMAIN_NAME]"
paste input "[PHONE_NUMBER]"
click at [422, 526] on input "[PHONE_NUMBER]" at bounding box center [549, 526] width 551 height 58
type input "[PHONE_NUMBER]"
click at [915, 584] on button "RESERVAR Y TERMINAR" at bounding box center [1005, 604] width 281 height 58
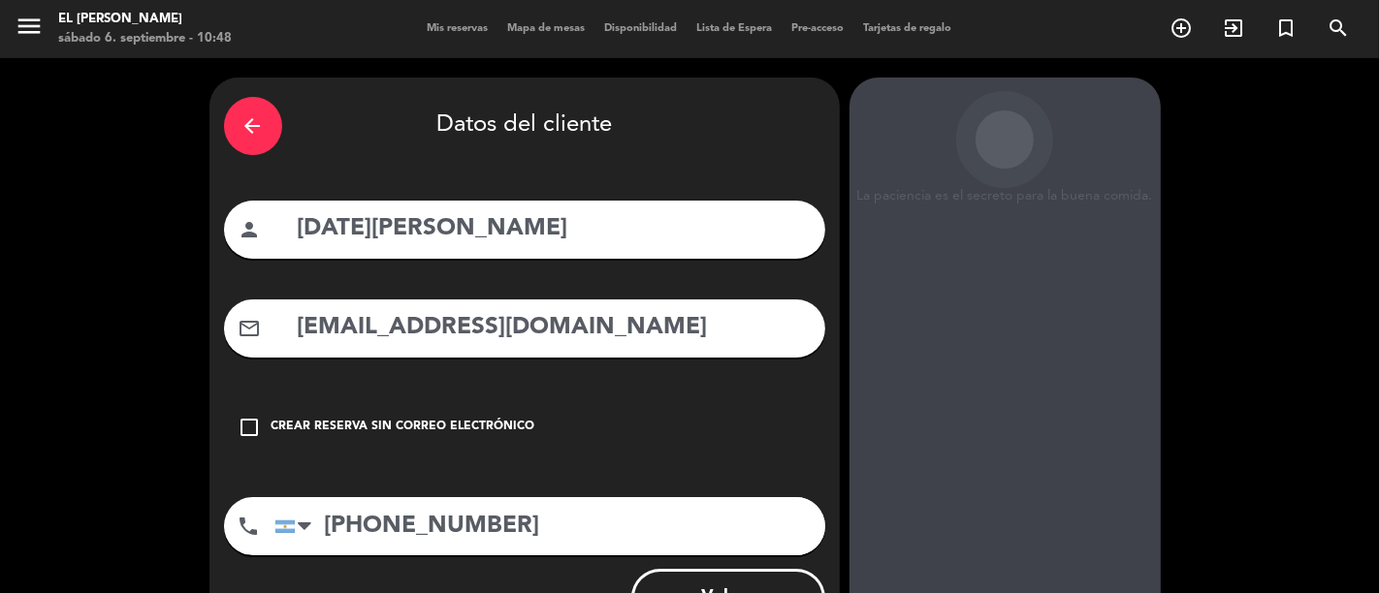
scroll to position [81, 0]
